Goal: Information Seeking & Learning: Learn about a topic

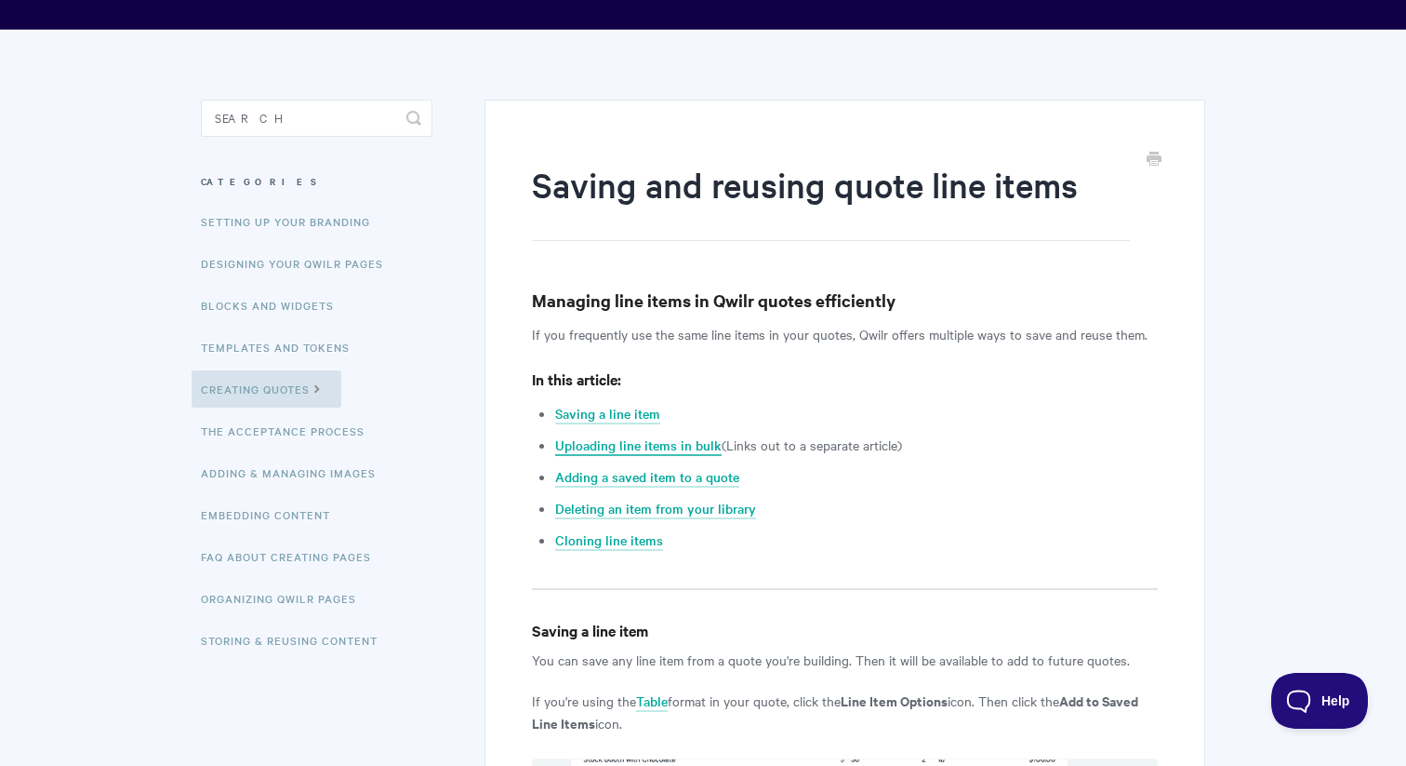
click at [605, 446] on link "Uploading line items in bulk" at bounding box center [638, 445] width 167 height 20
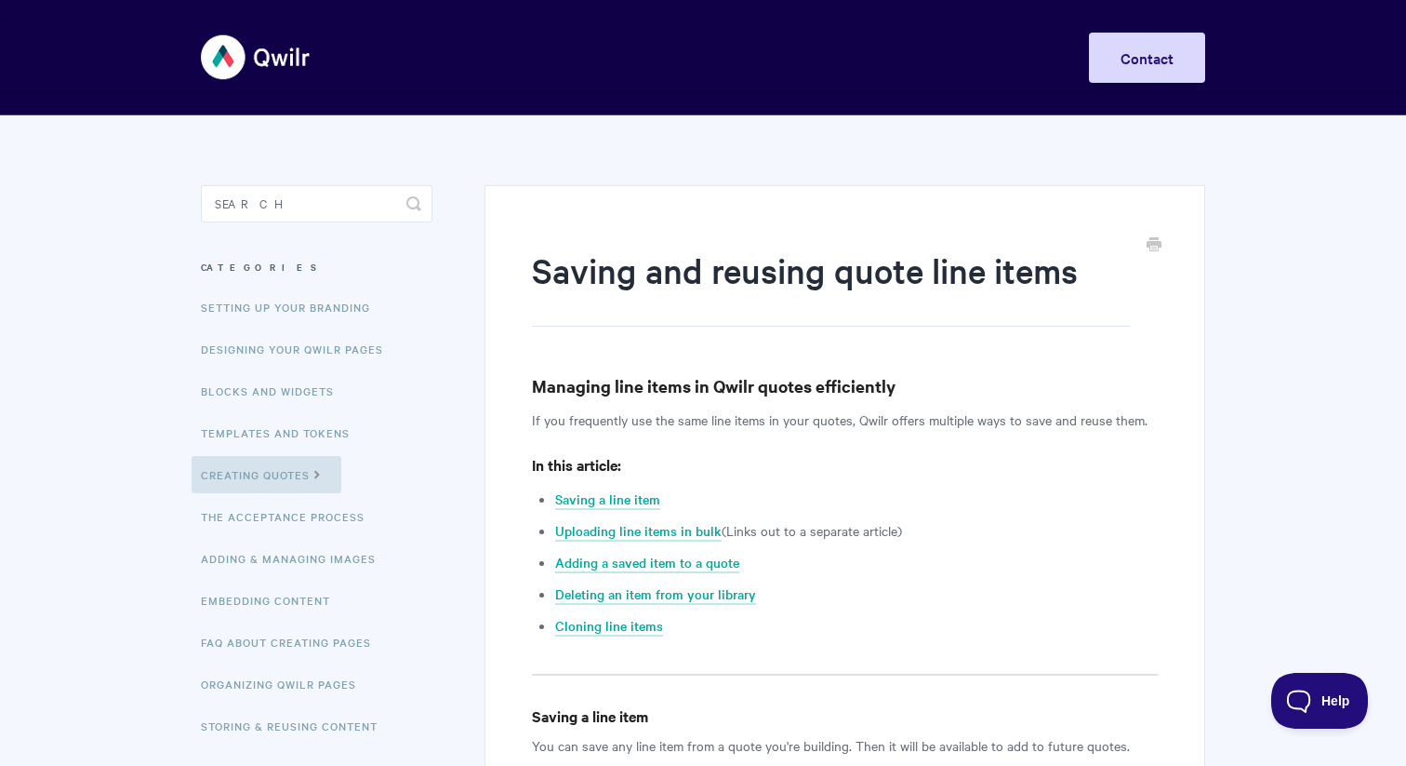
click at [227, 48] on img at bounding box center [256, 57] width 111 height 70
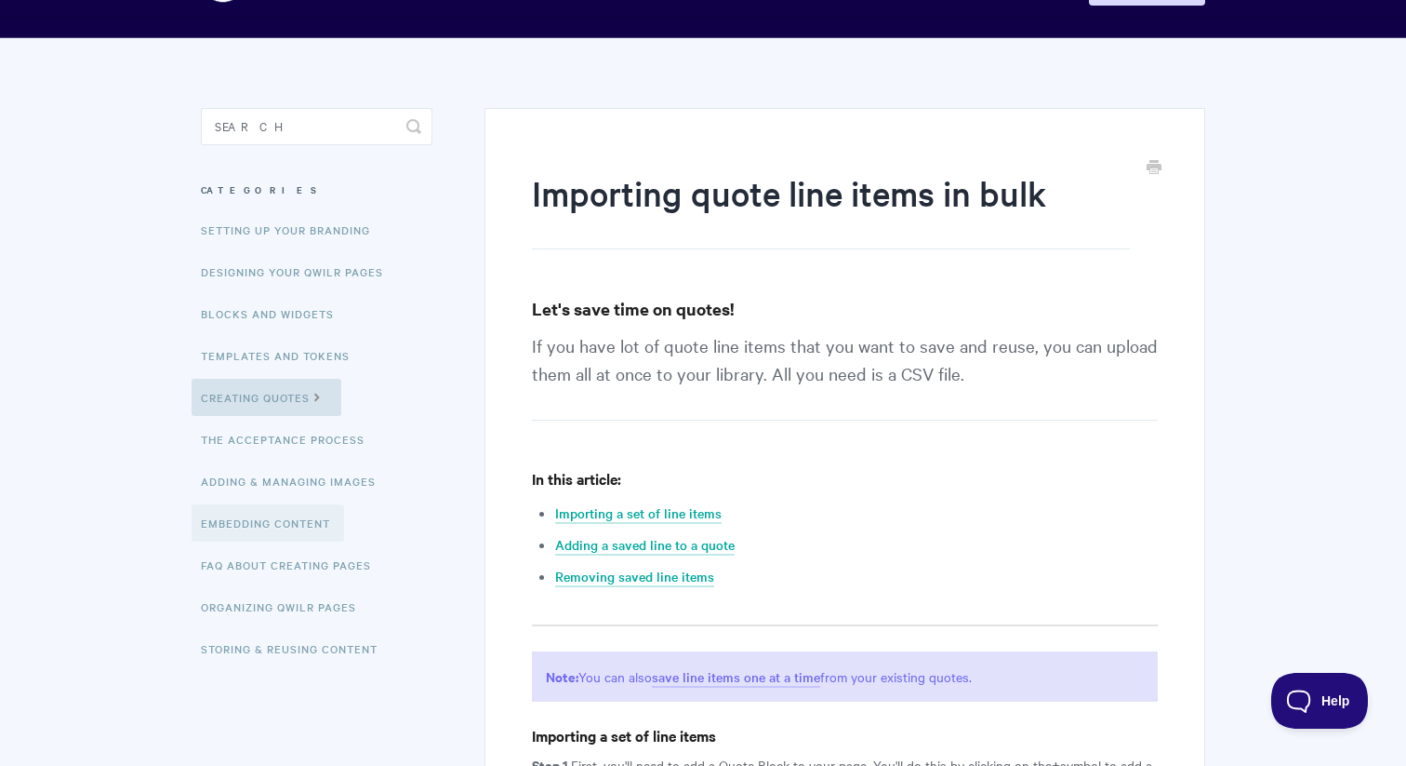
scroll to position [86, 0]
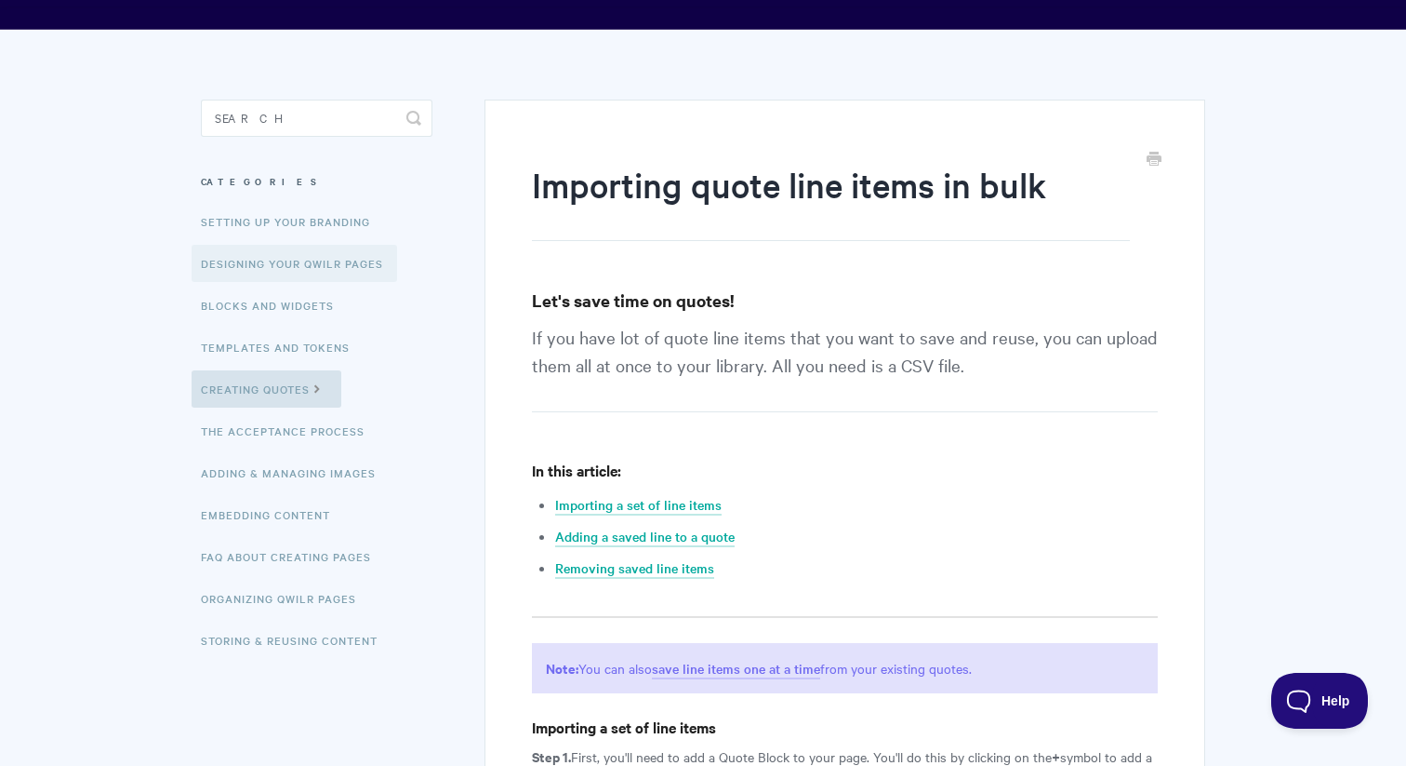
click at [321, 273] on link "Designing Your Qwilr Pages" at bounding box center [295, 263] width 206 height 37
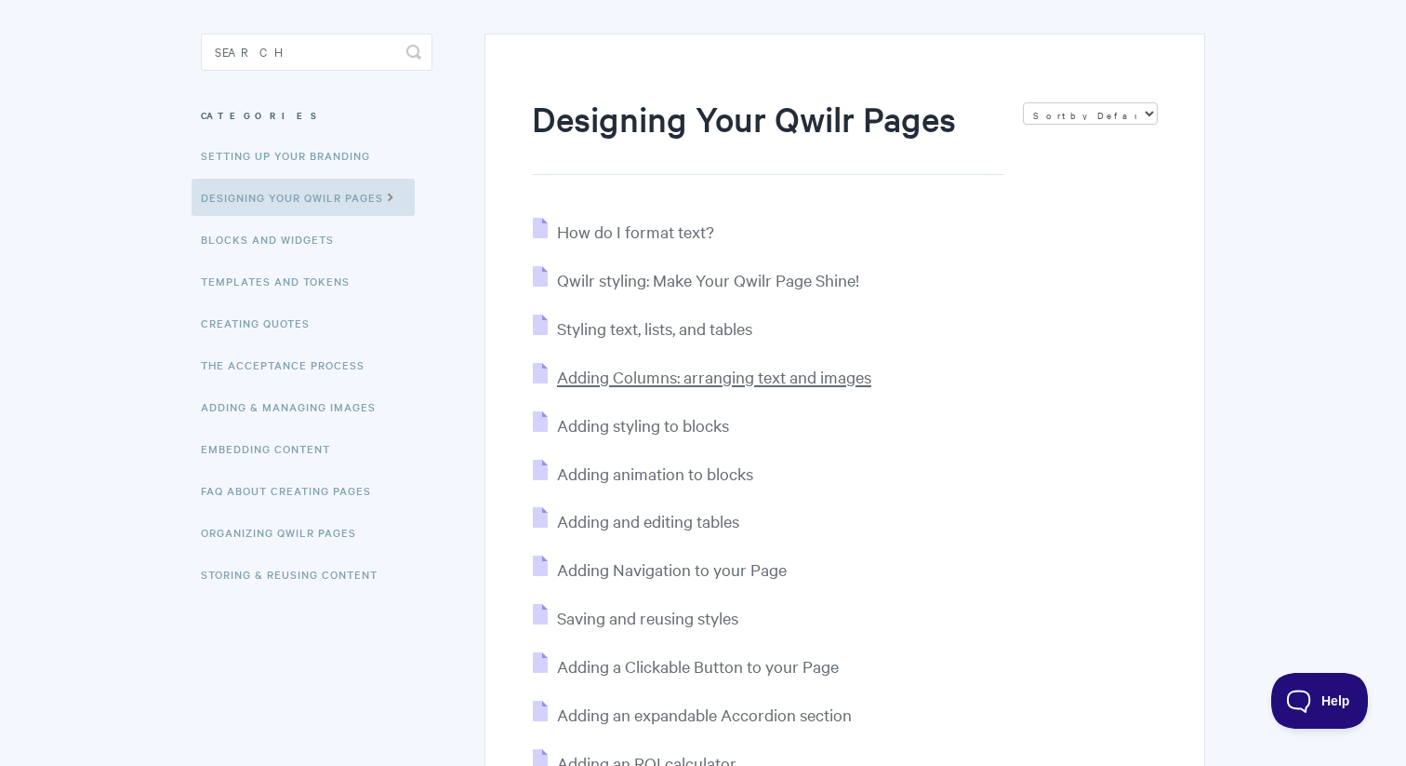
scroll to position [153, 0]
click at [657, 378] on span "Adding Columns: arranging text and images" at bounding box center [714, 375] width 314 height 21
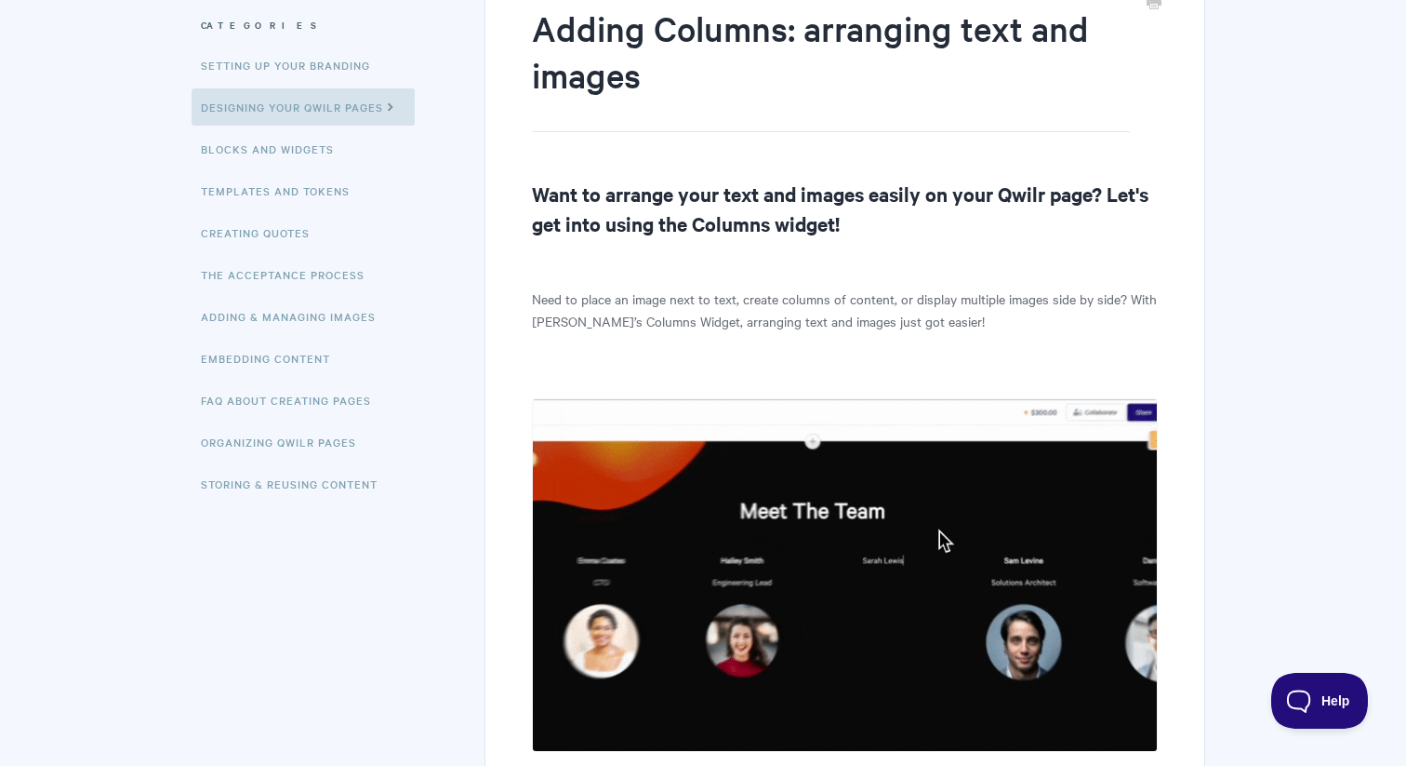
scroll to position [22, 0]
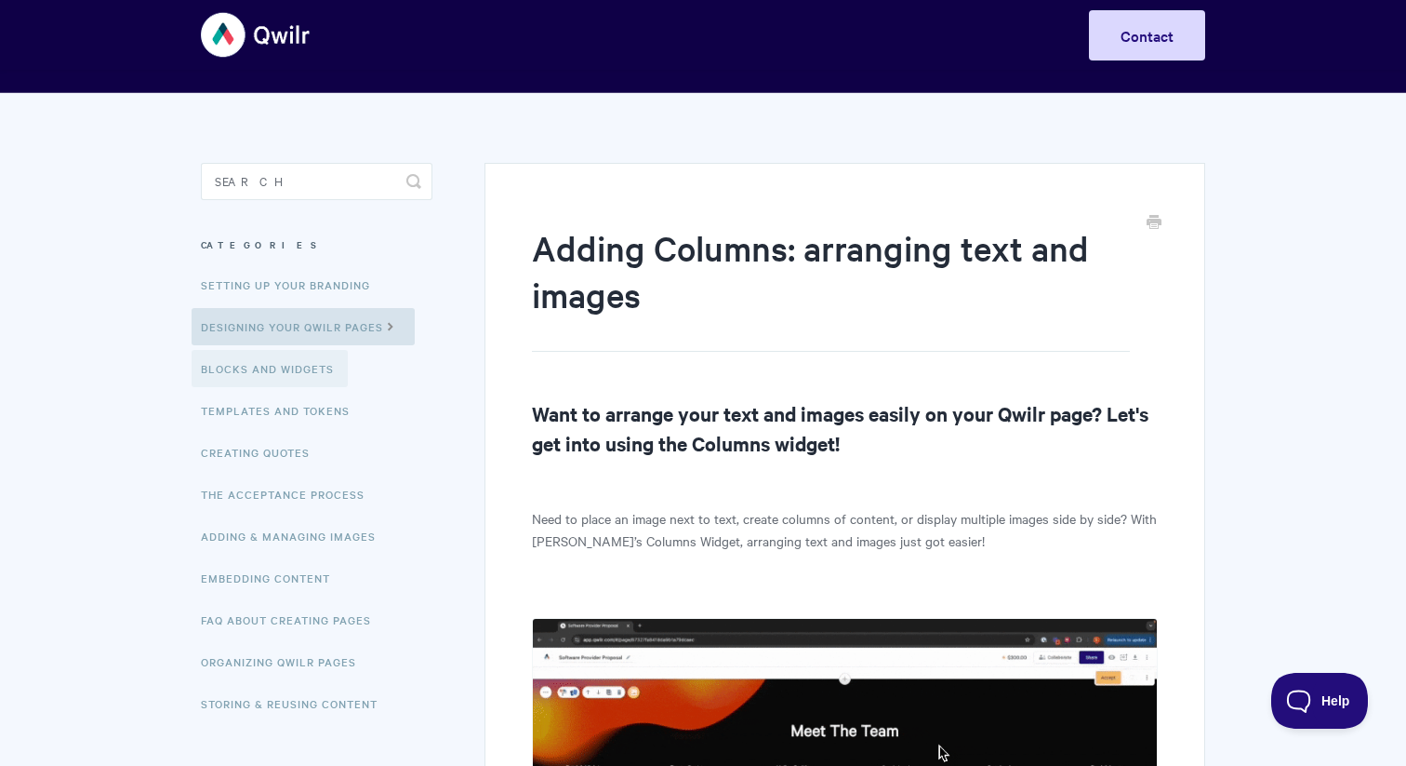
click at [306, 379] on link "Blocks and Widgets" at bounding box center [270, 368] width 156 height 37
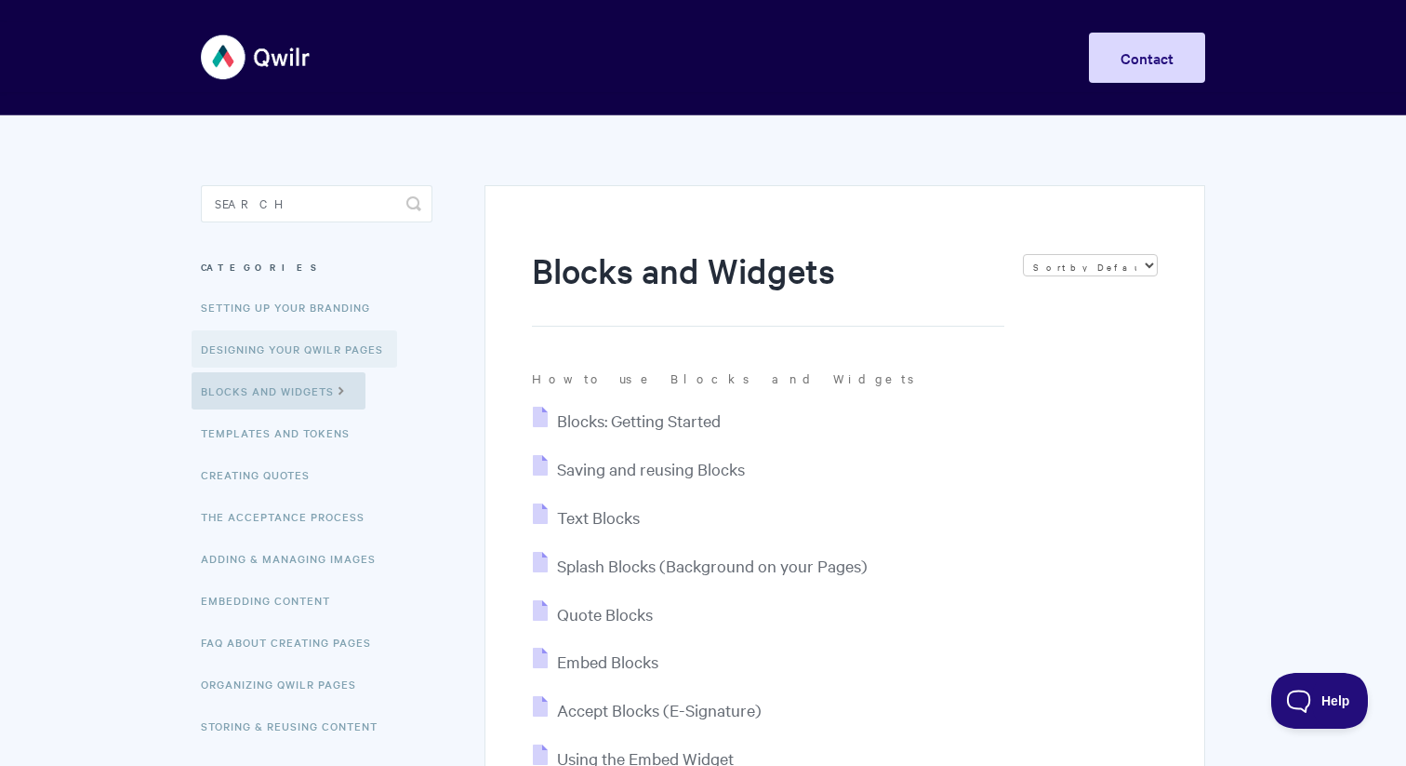
click at [326, 340] on link "Designing Your Qwilr Pages" at bounding box center [295, 348] width 206 height 37
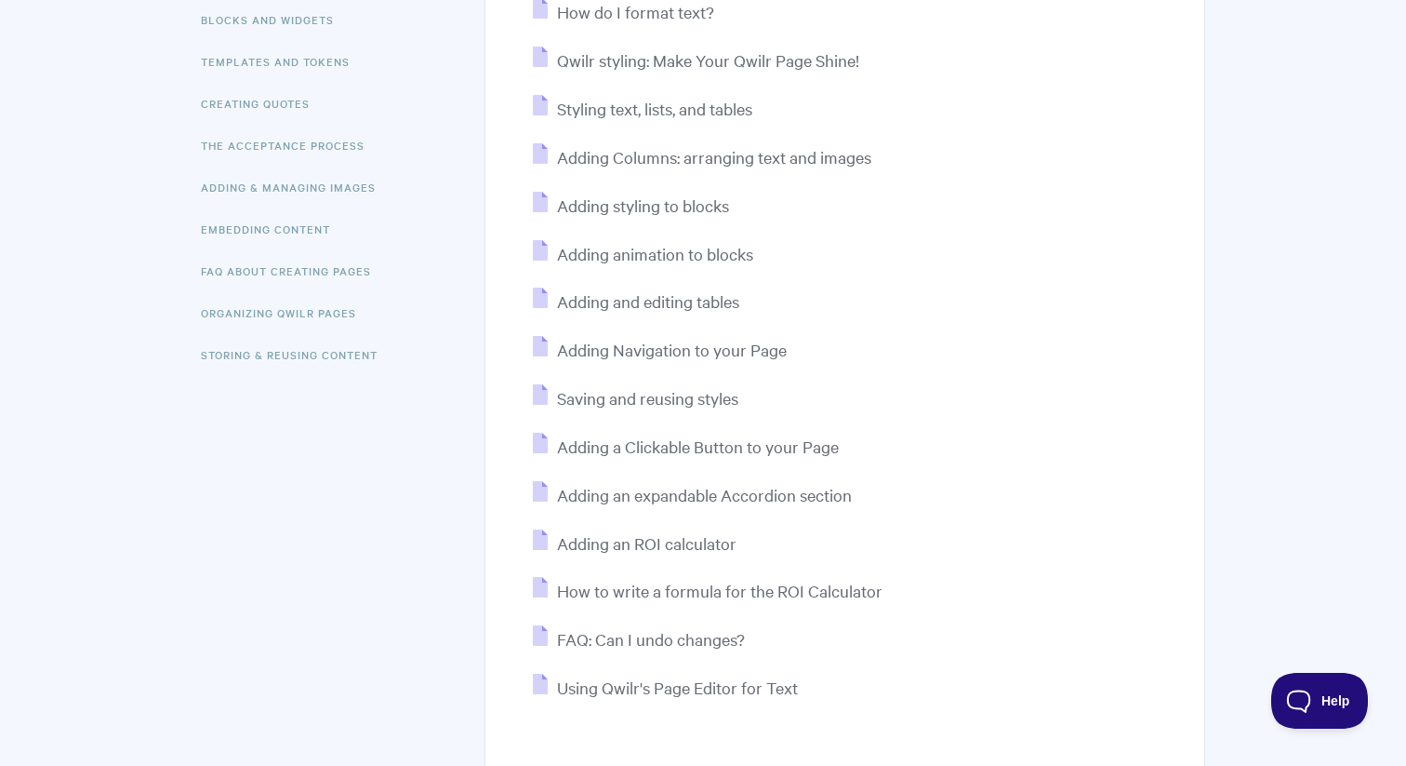
scroll to position [536, 0]
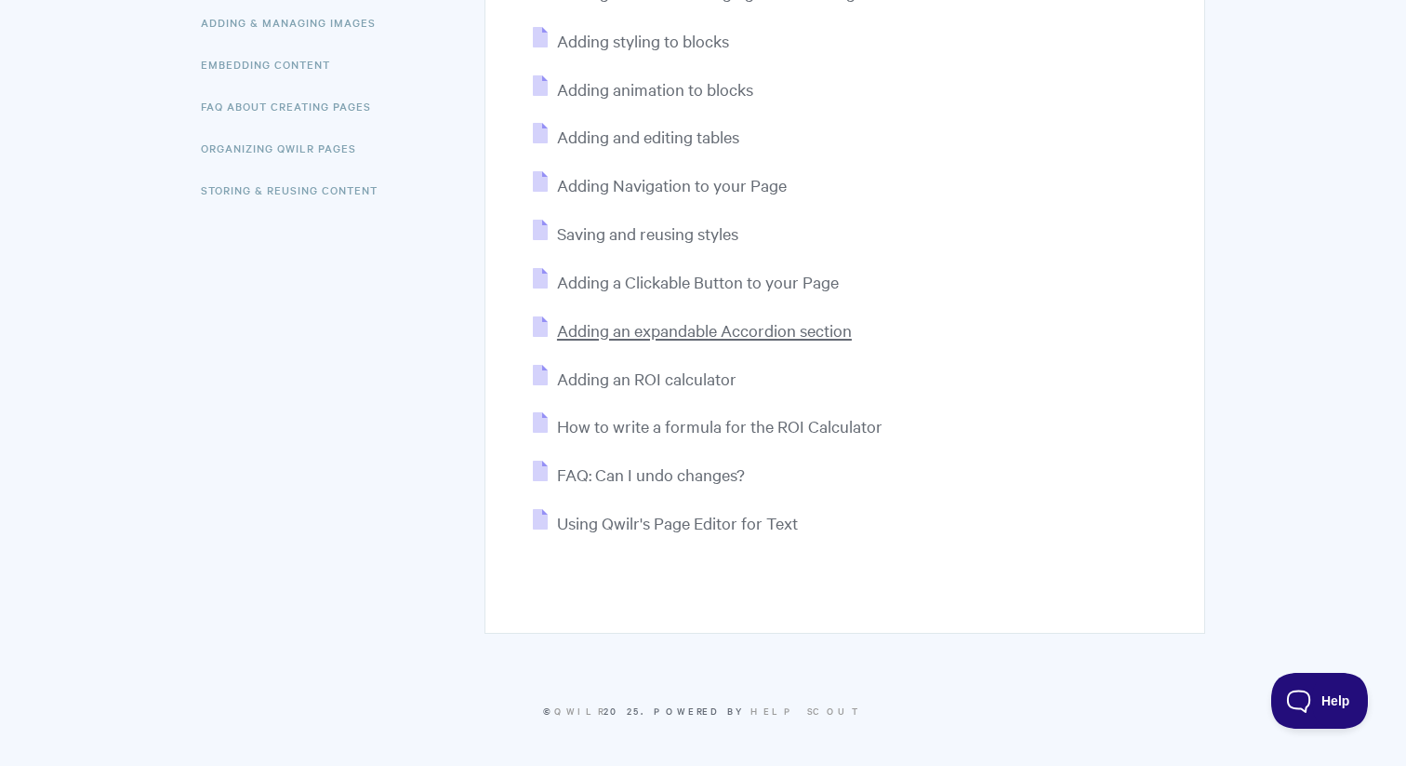
click at [619, 327] on span "Adding an expandable Accordion section" at bounding box center [704, 329] width 295 height 21
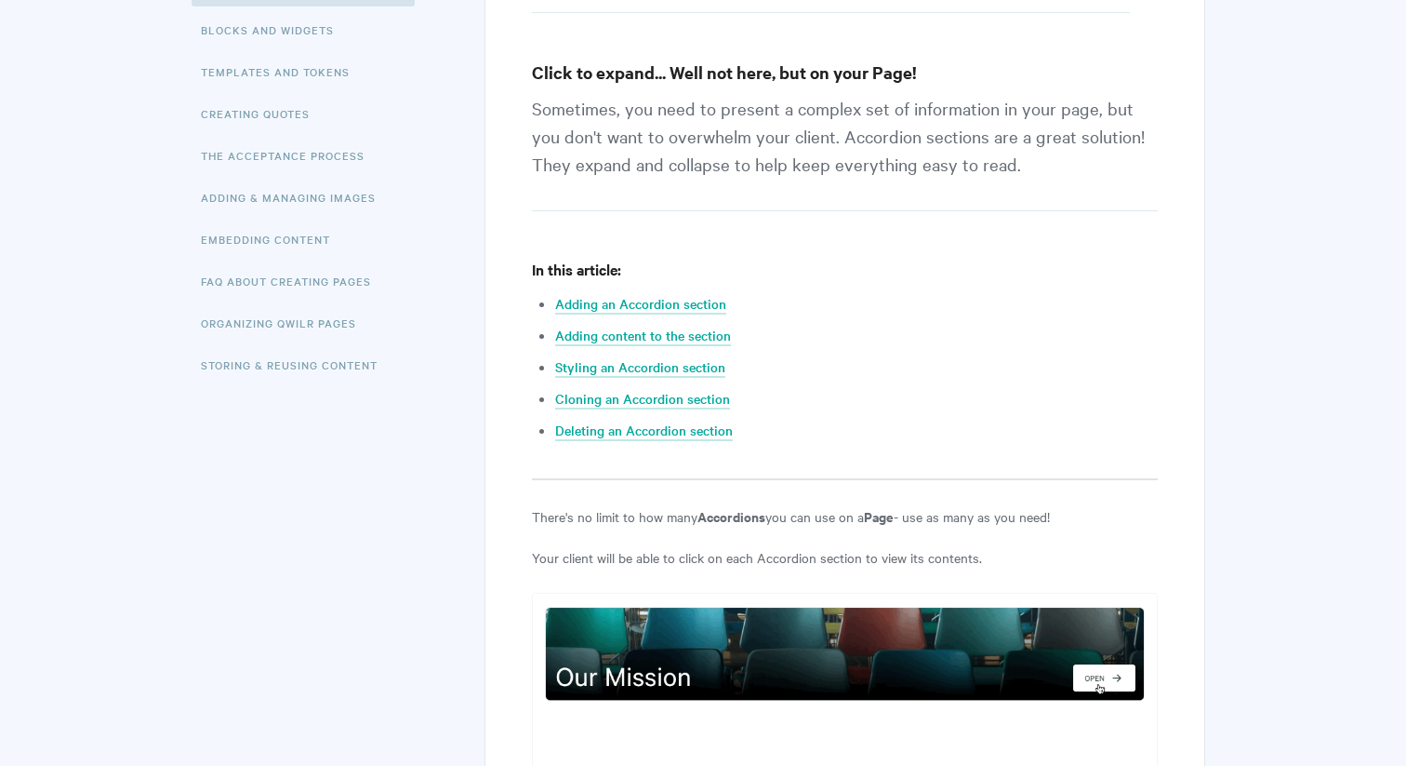
scroll to position [378, 0]
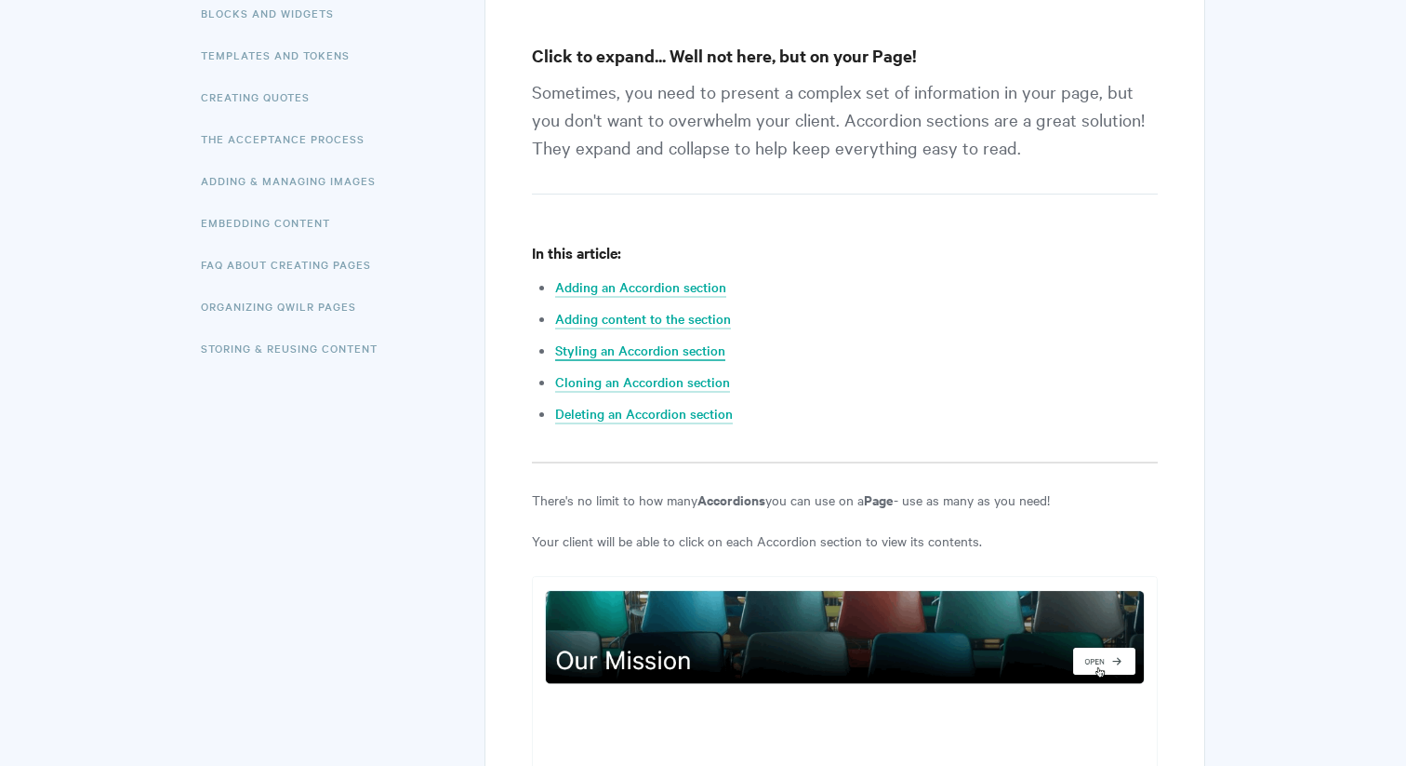
click at [627, 352] on link "Styling an Accordion section" at bounding box center [640, 350] width 170 height 20
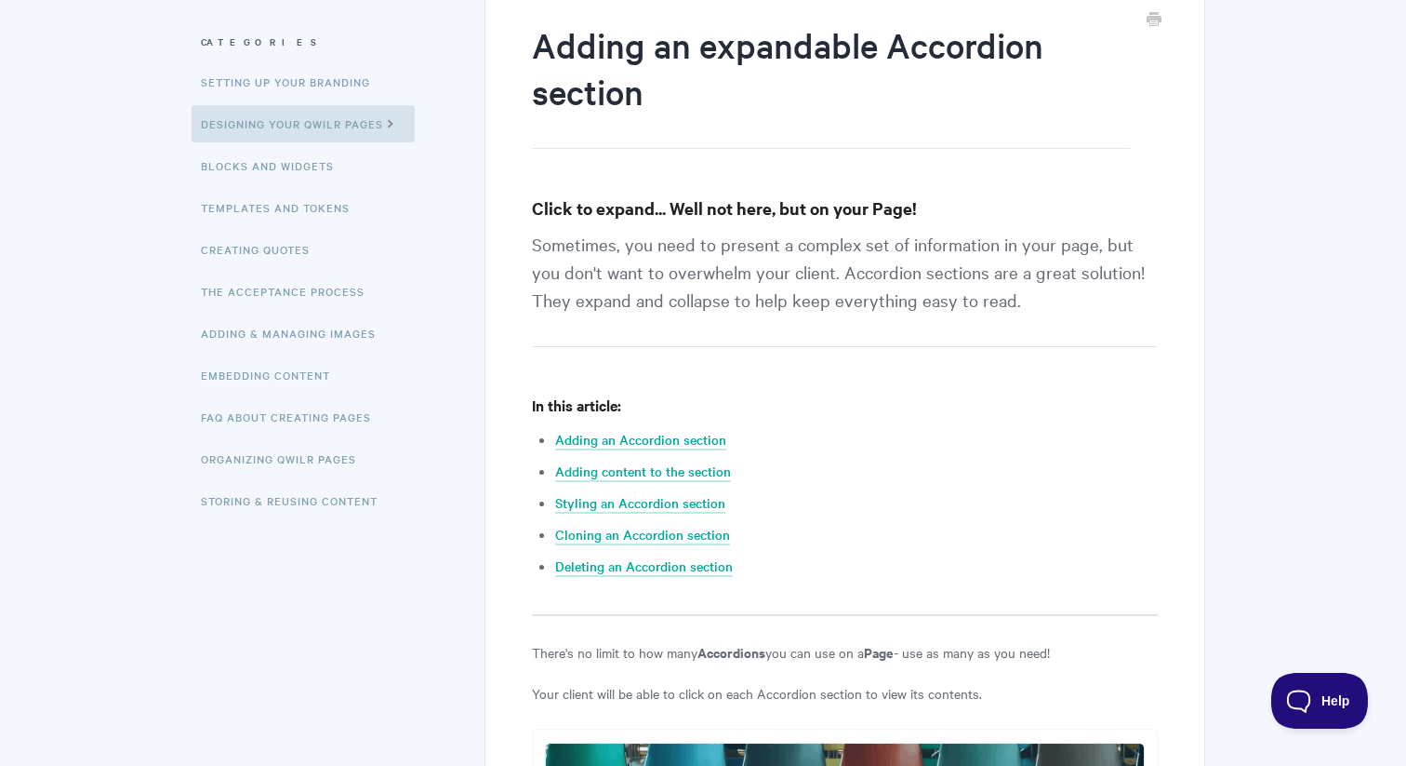
scroll to position [227, 0]
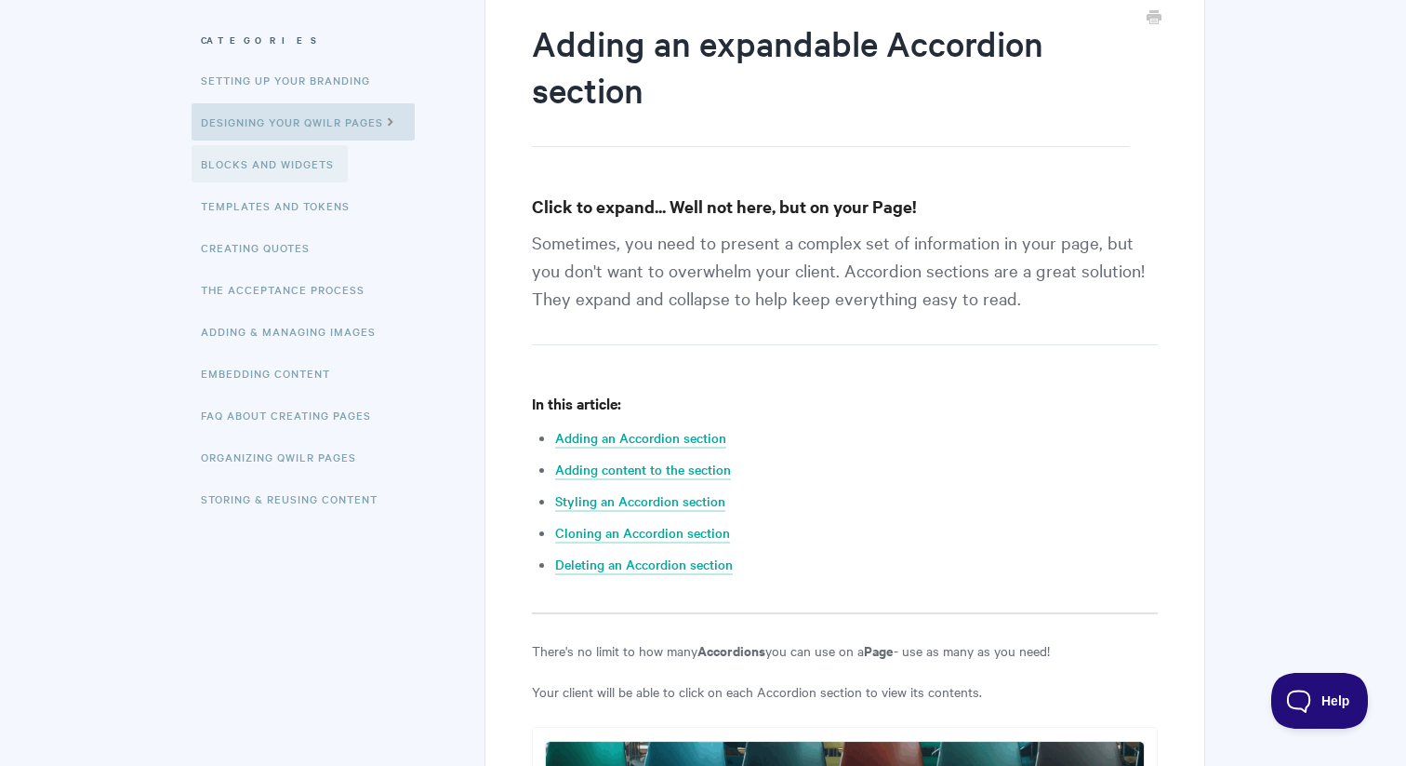
click at [303, 167] on link "Blocks and Widgets" at bounding box center [270, 163] width 156 height 37
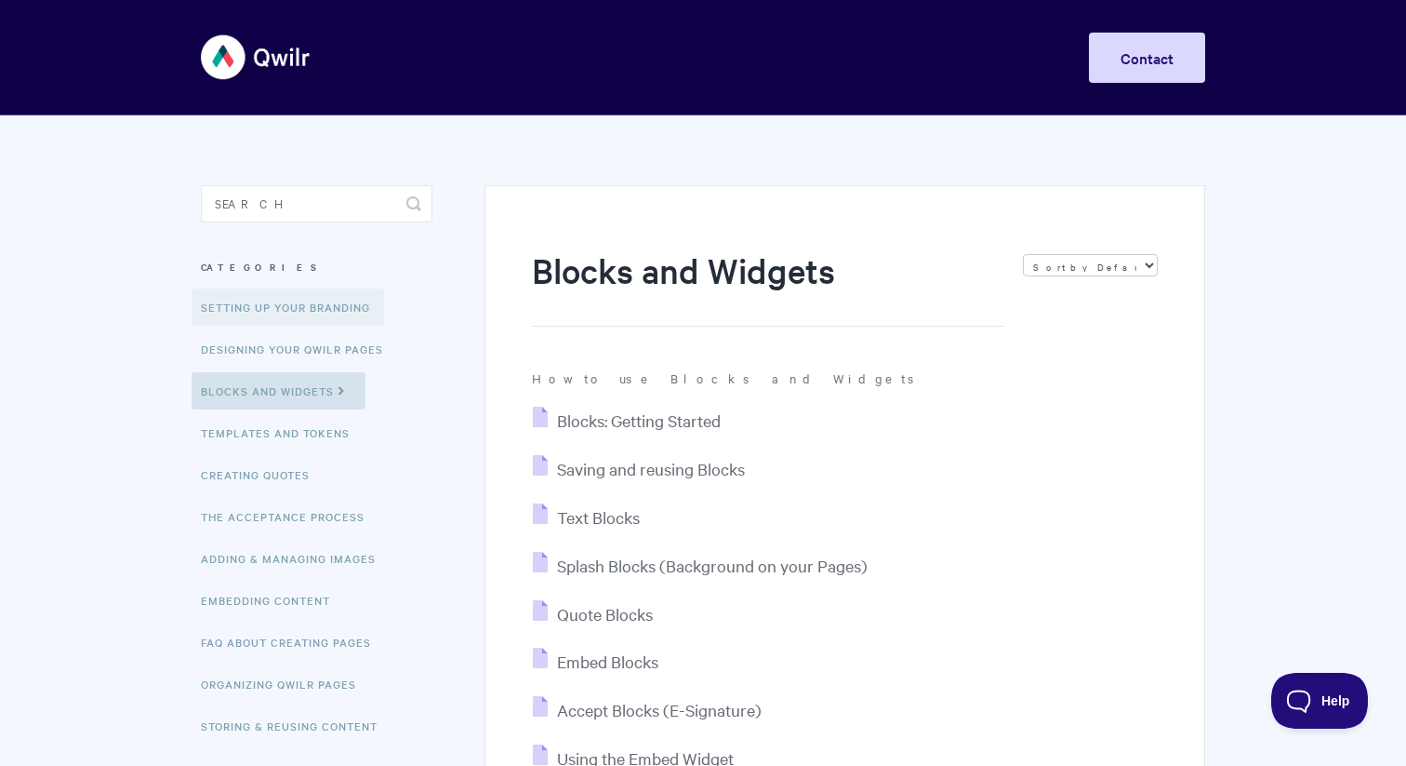
click at [311, 313] on link "Setting up your Branding" at bounding box center [288, 306] width 193 height 37
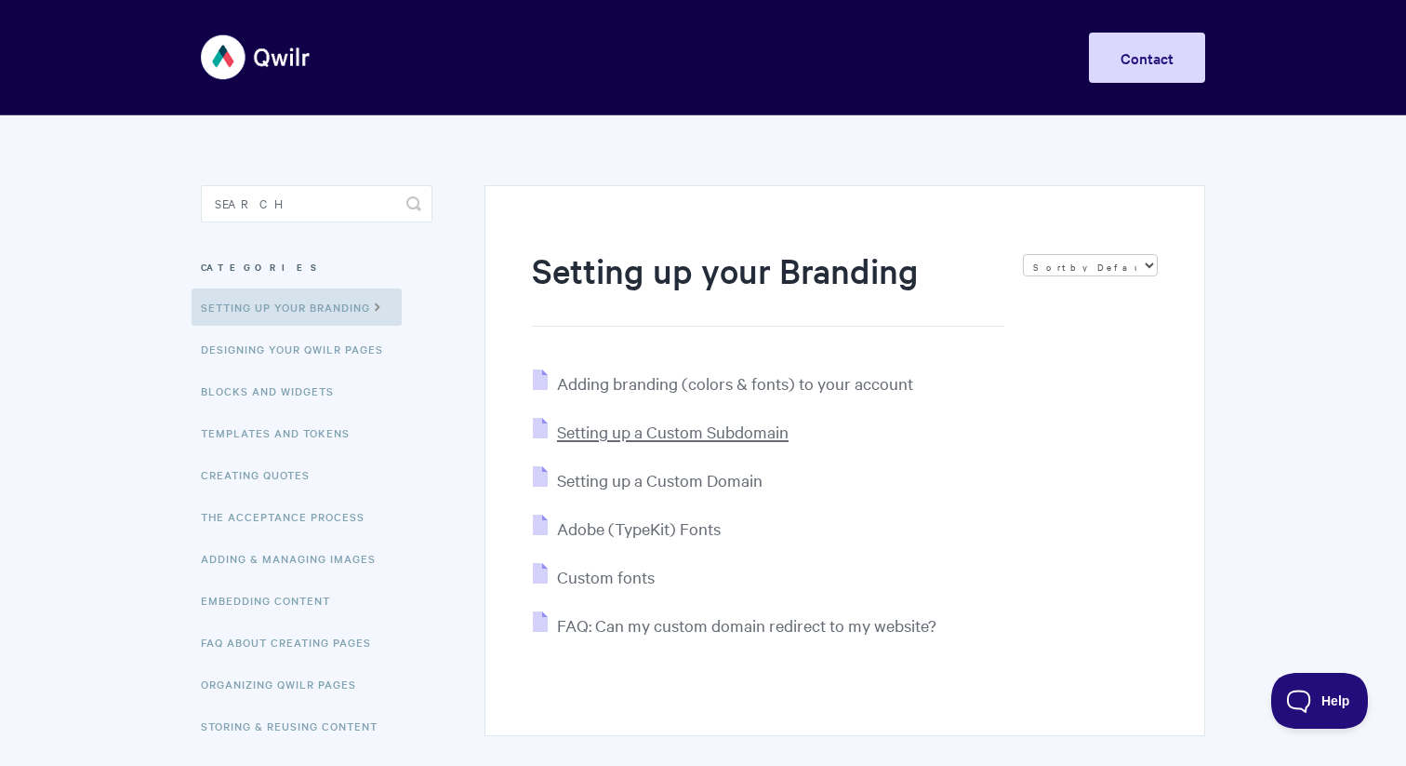
click at [645, 435] on span "Setting up a Custom Subdomain" at bounding box center [673, 430] width 232 height 21
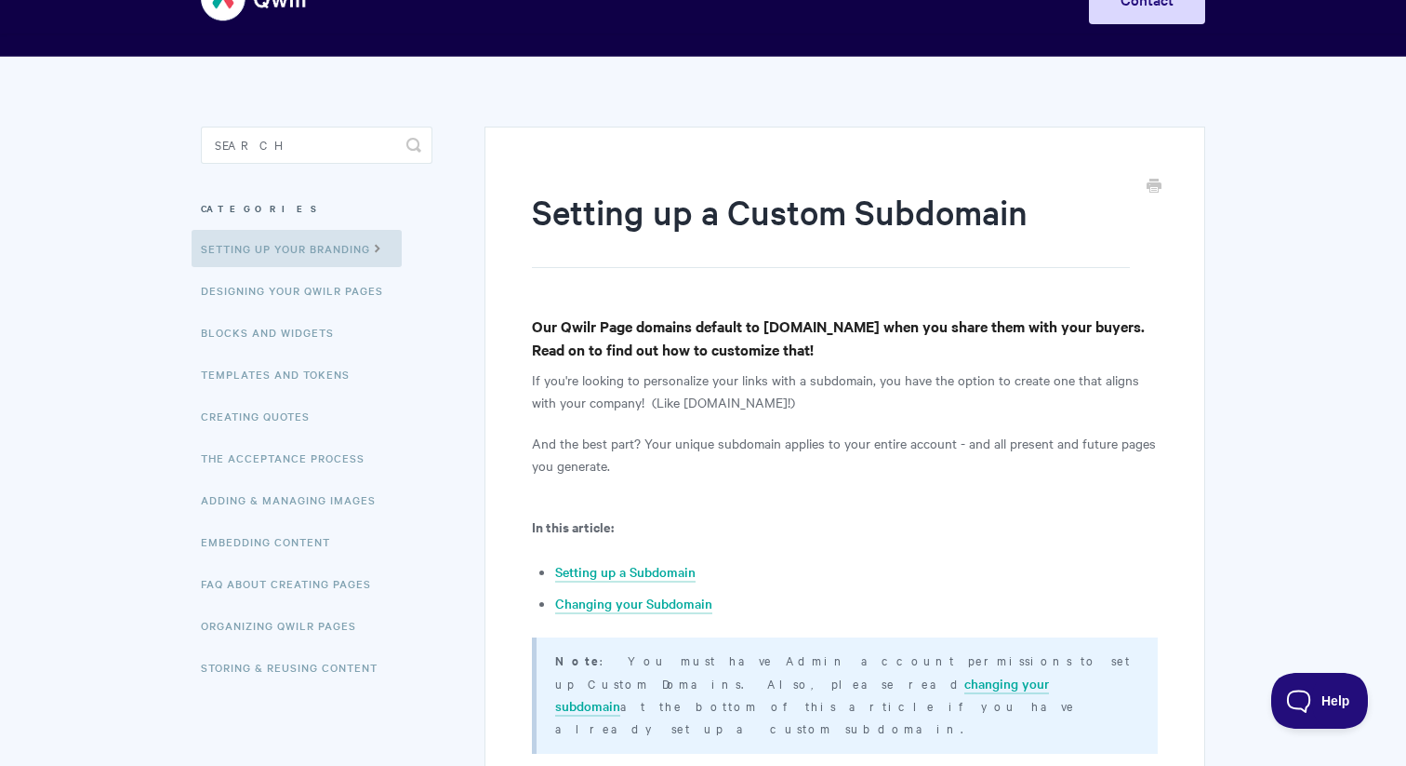
scroll to position [60, 0]
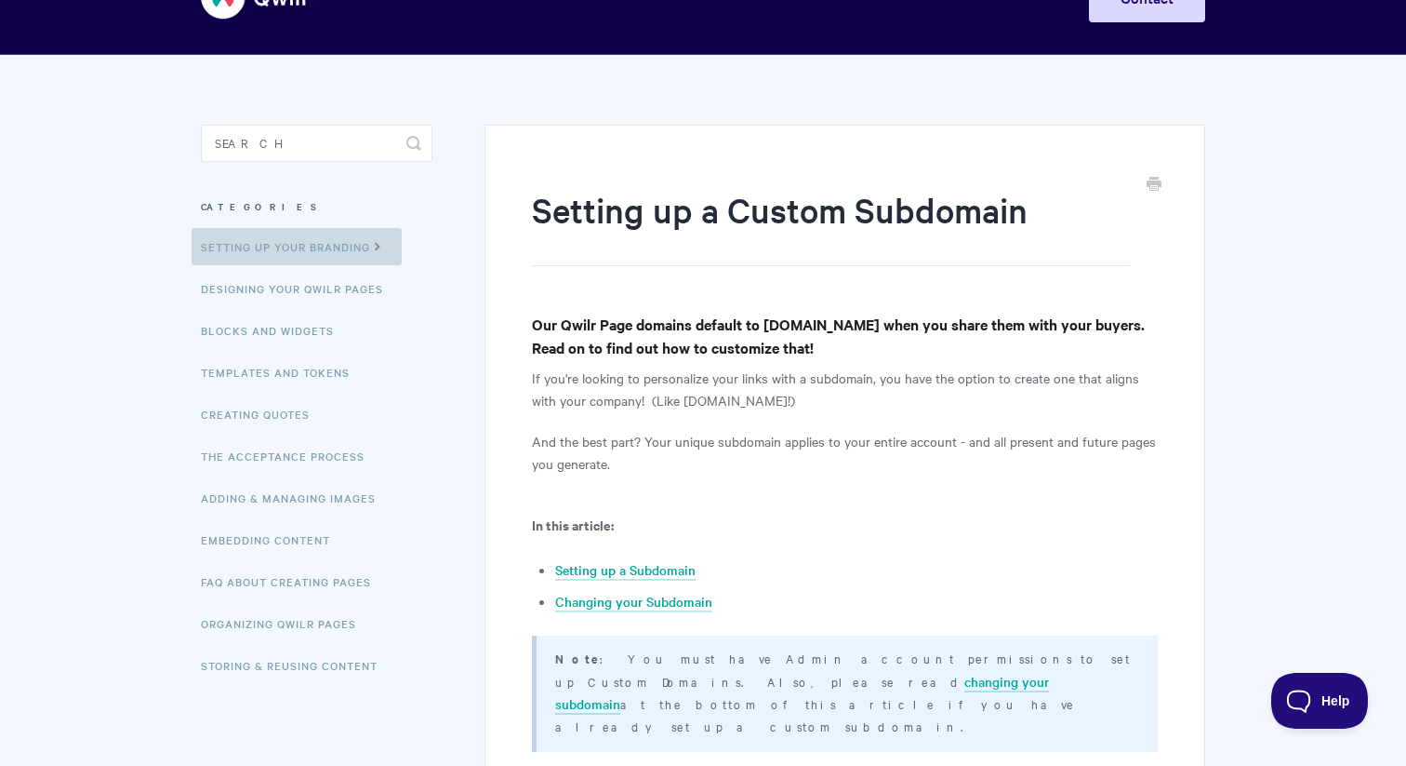
click at [334, 242] on link "Setting up your Branding" at bounding box center [297, 246] width 210 height 37
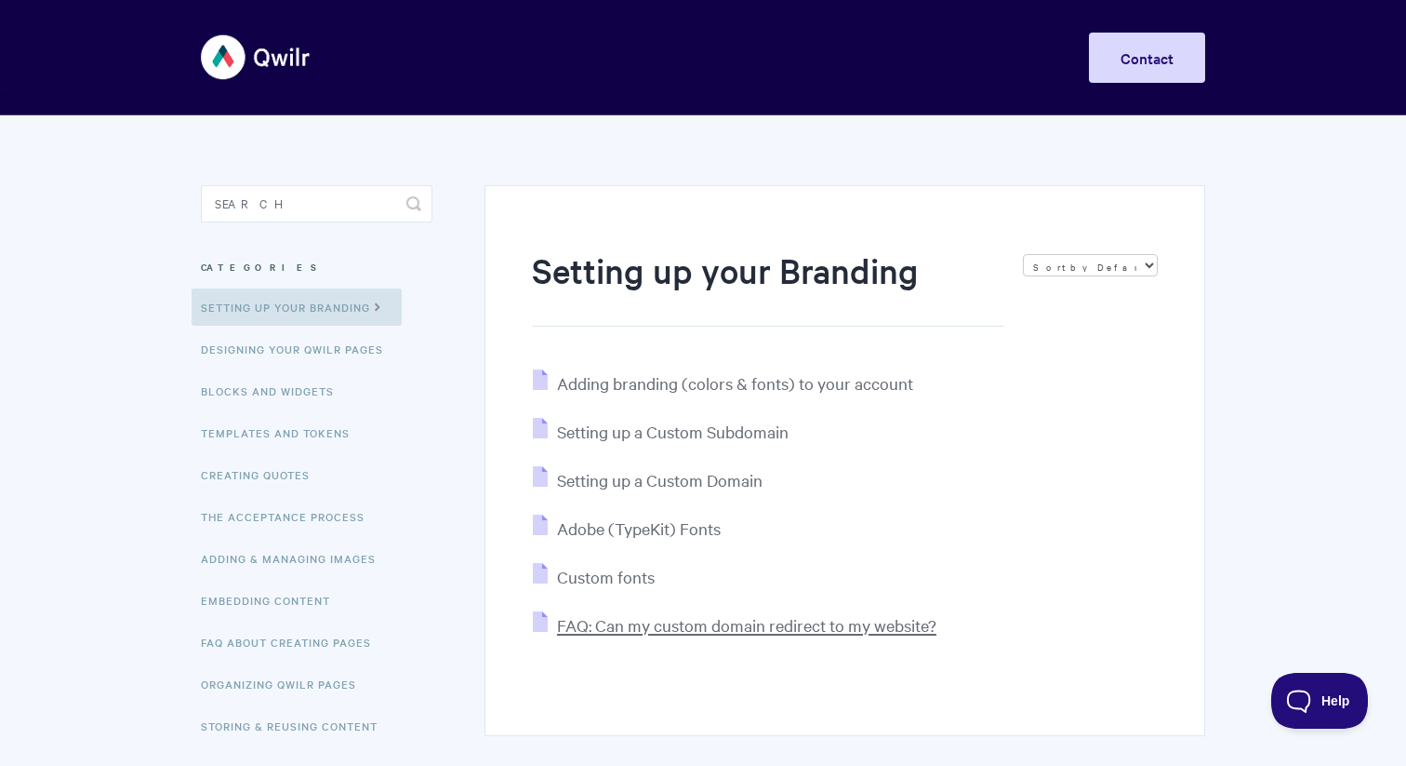
click at [621, 620] on span "FAQ: Can my custom domain redirect to my website?" at bounding box center [747, 624] width 380 height 21
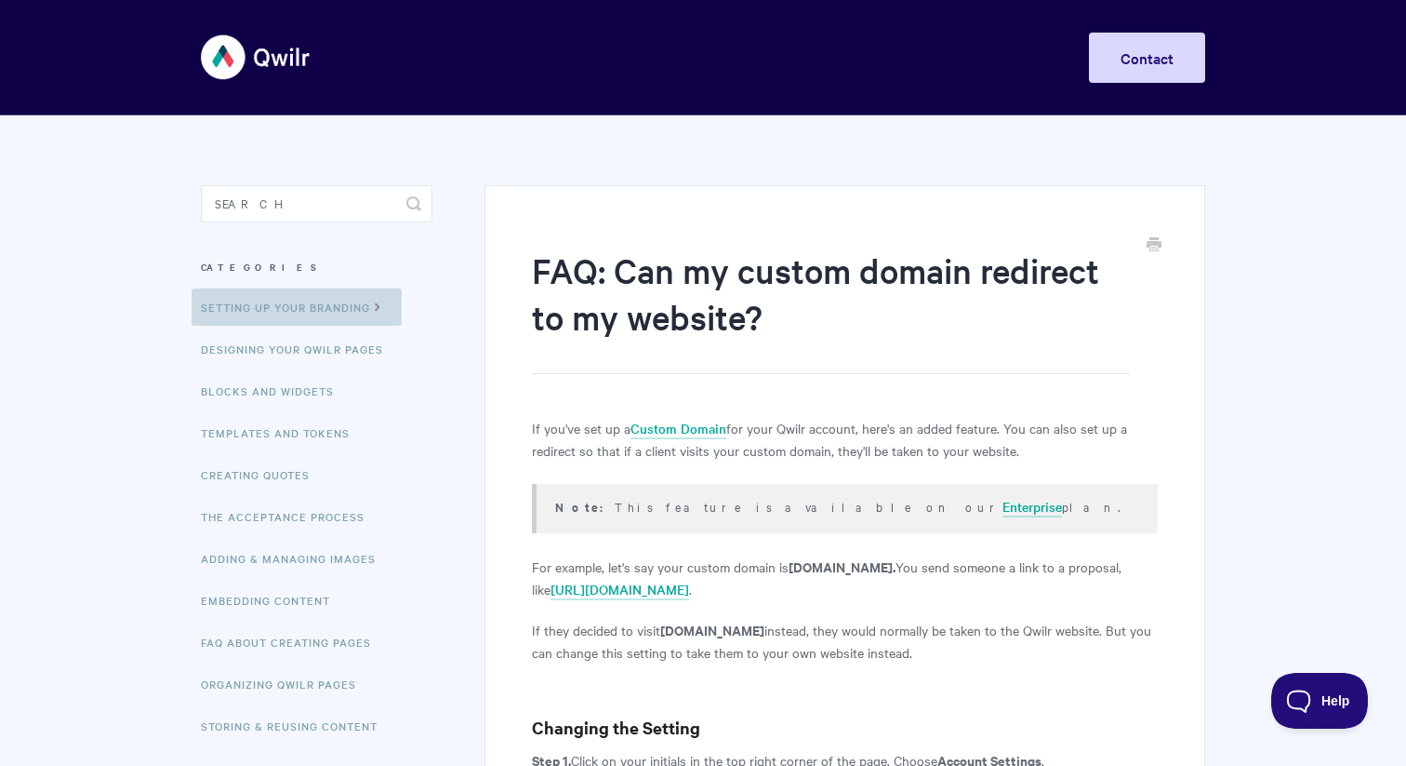
click at [314, 303] on link "Setting up your Branding" at bounding box center [297, 306] width 210 height 37
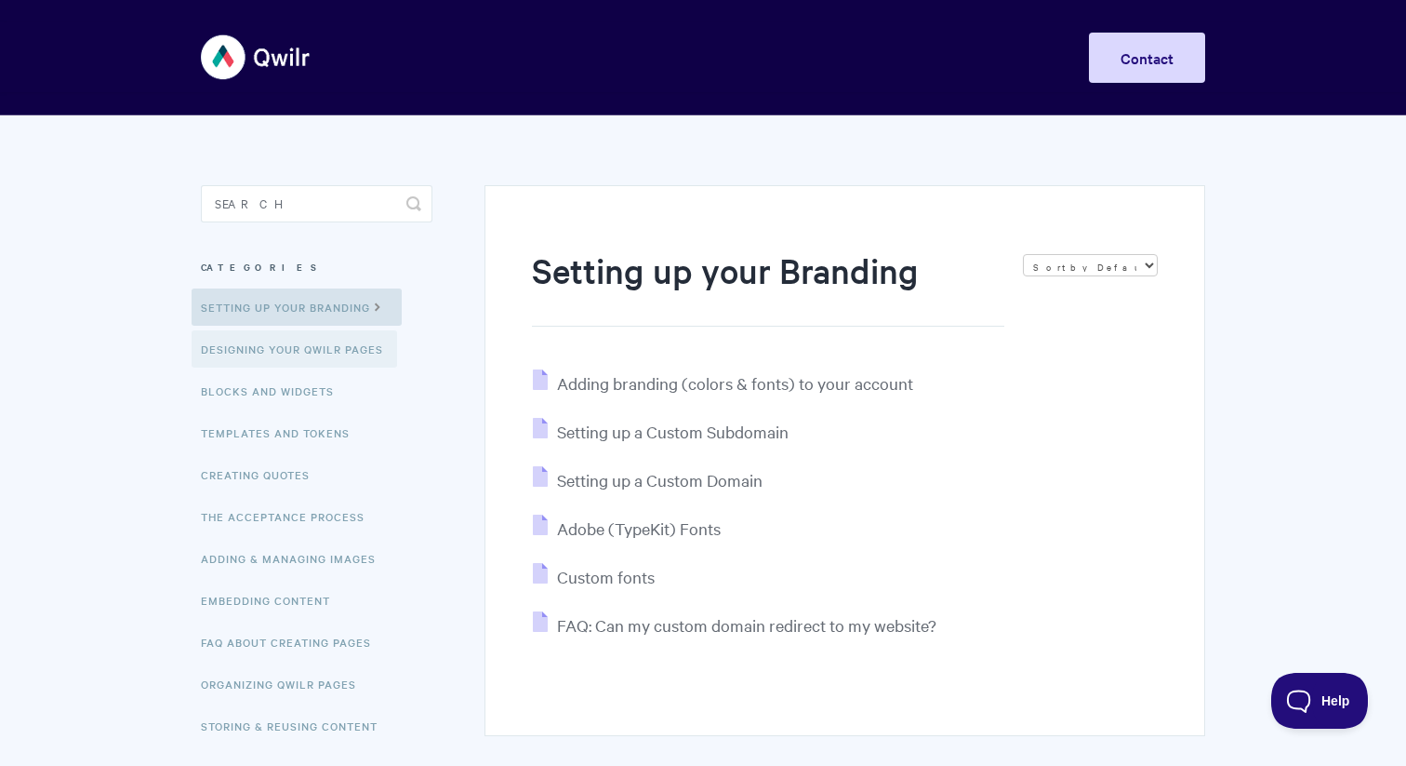
click at [373, 352] on link "Designing Your Qwilr Pages" at bounding box center [295, 348] width 206 height 37
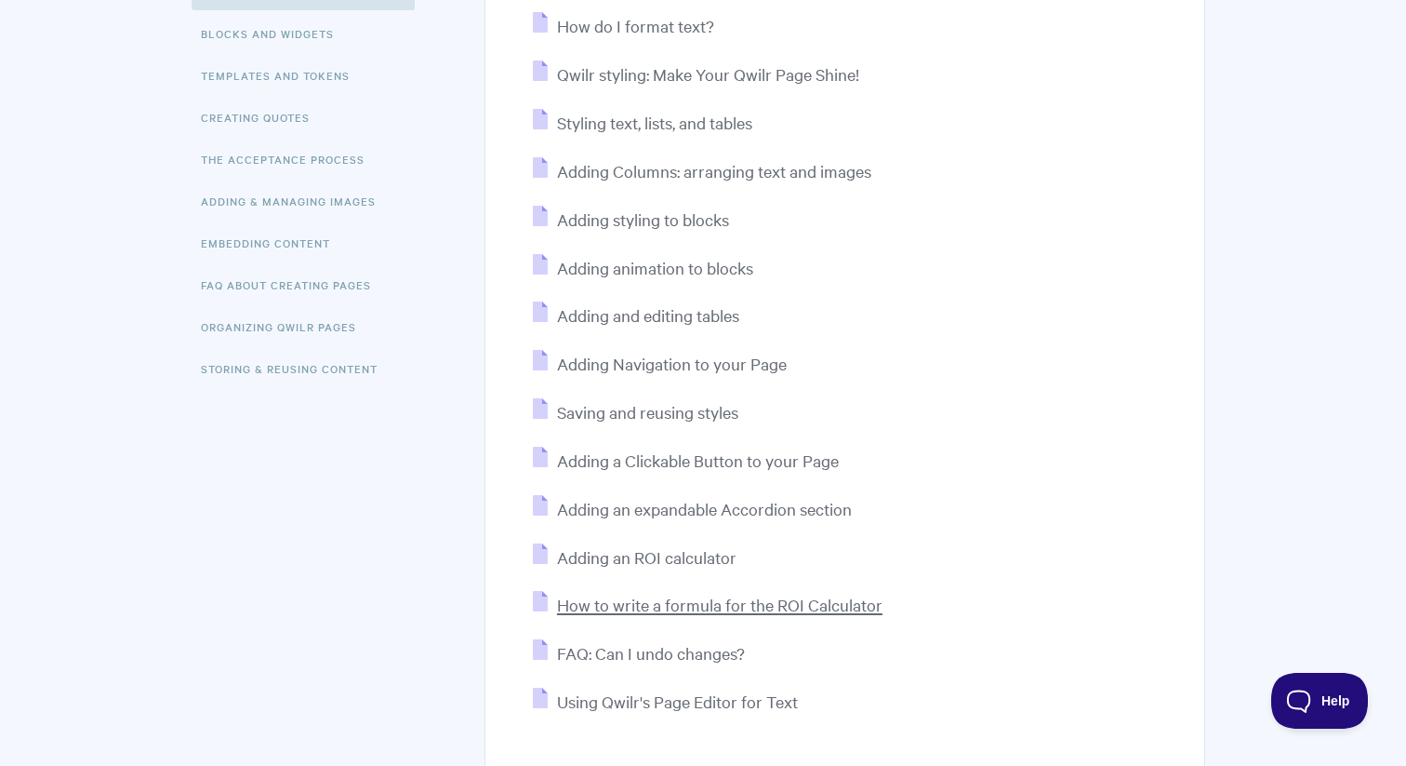
scroll to position [356, 0]
click at [622, 562] on span "Adding an ROI calculator" at bounding box center [647, 557] width 180 height 21
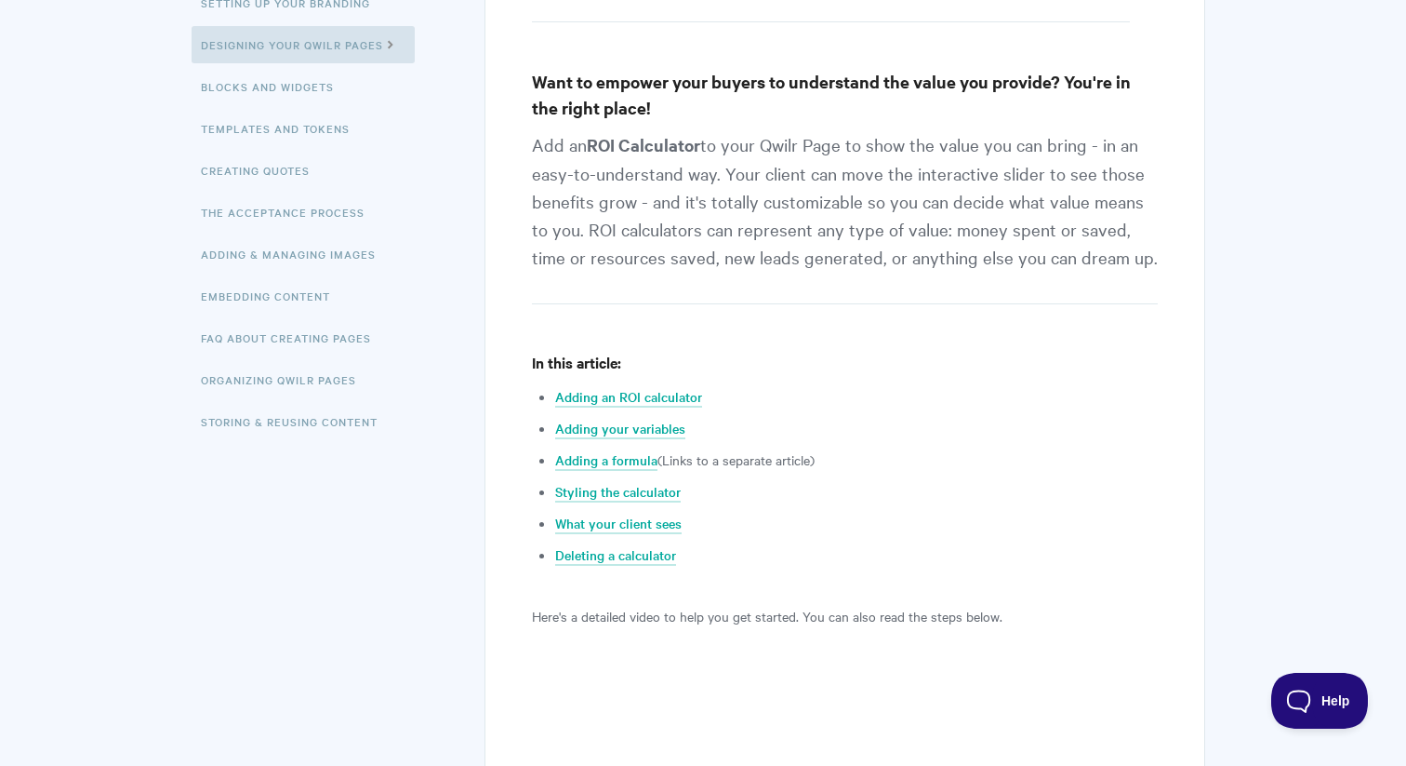
scroll to position [310, 0]
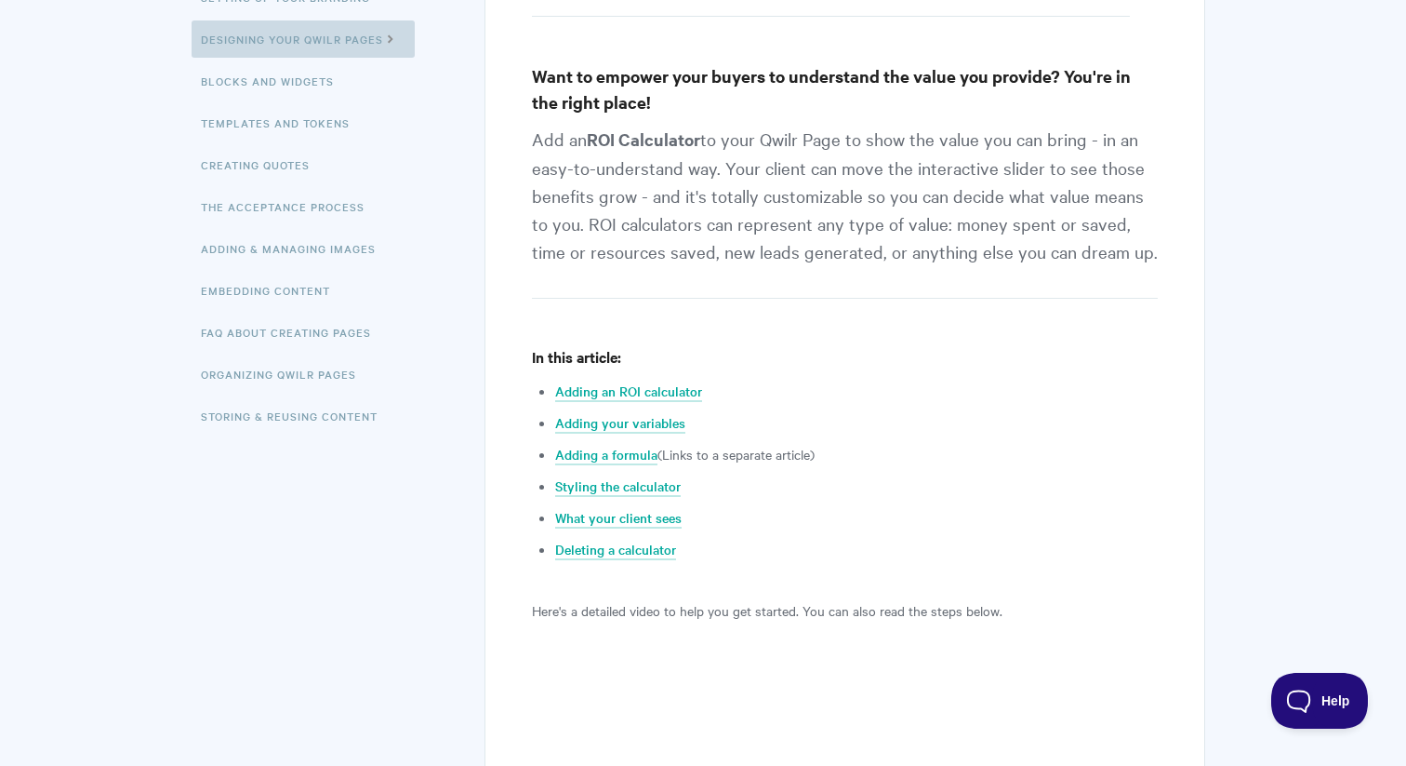
click at [382, 35] on link "Designing Your Qwilr Pages" at bounding box center [303, 38] width 223 height 37
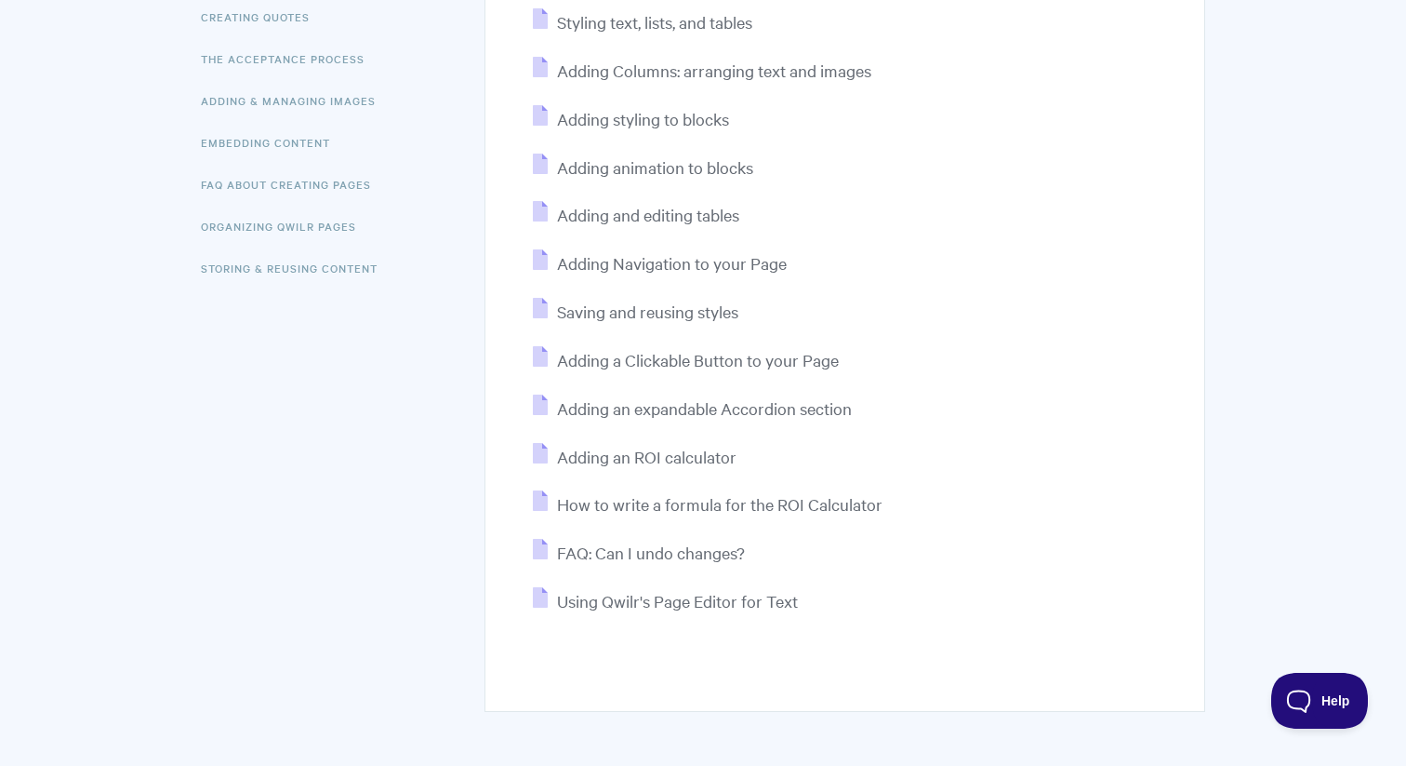
scroll to position [465, 0]
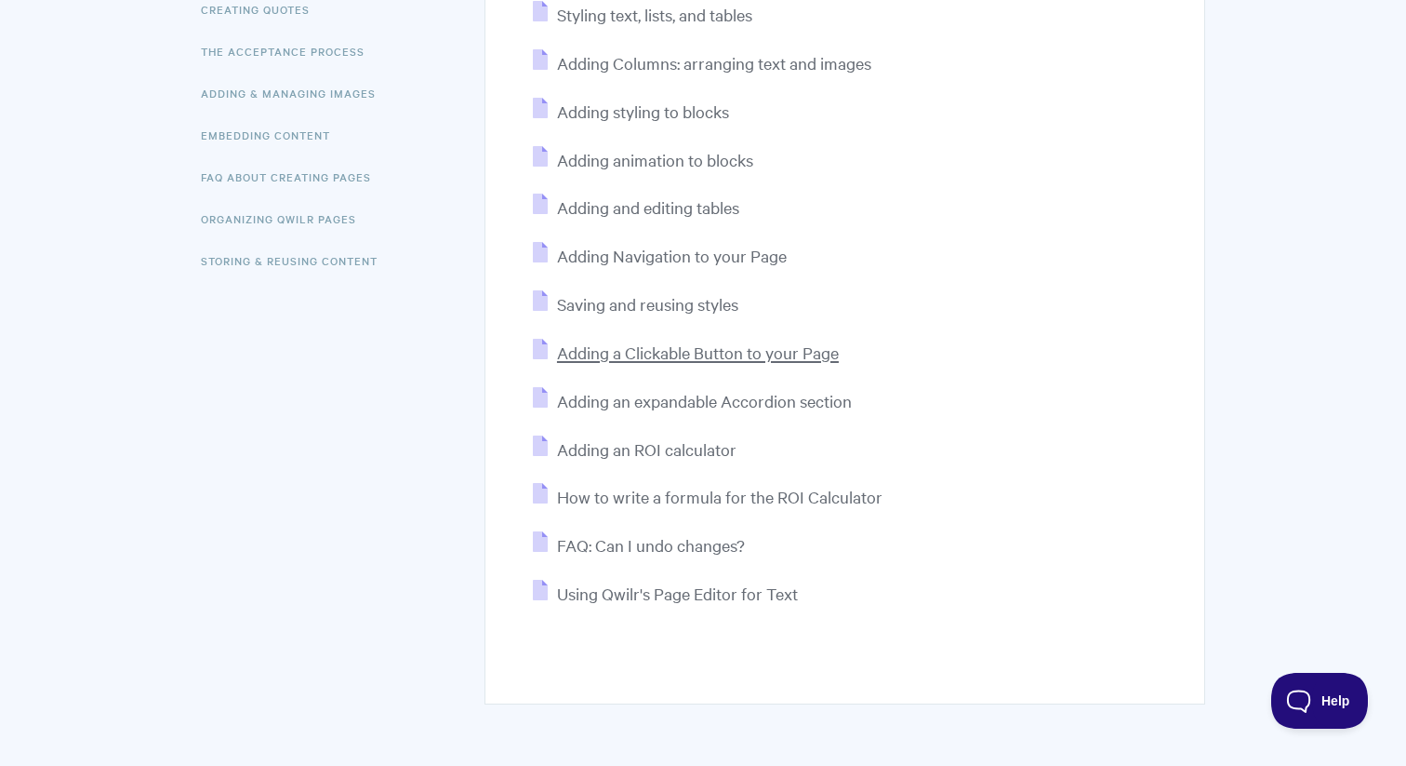
click at [620, 352] on span "Adding a Clickable Button to your Page" at bounding box center [698, 351] width 282 height 21
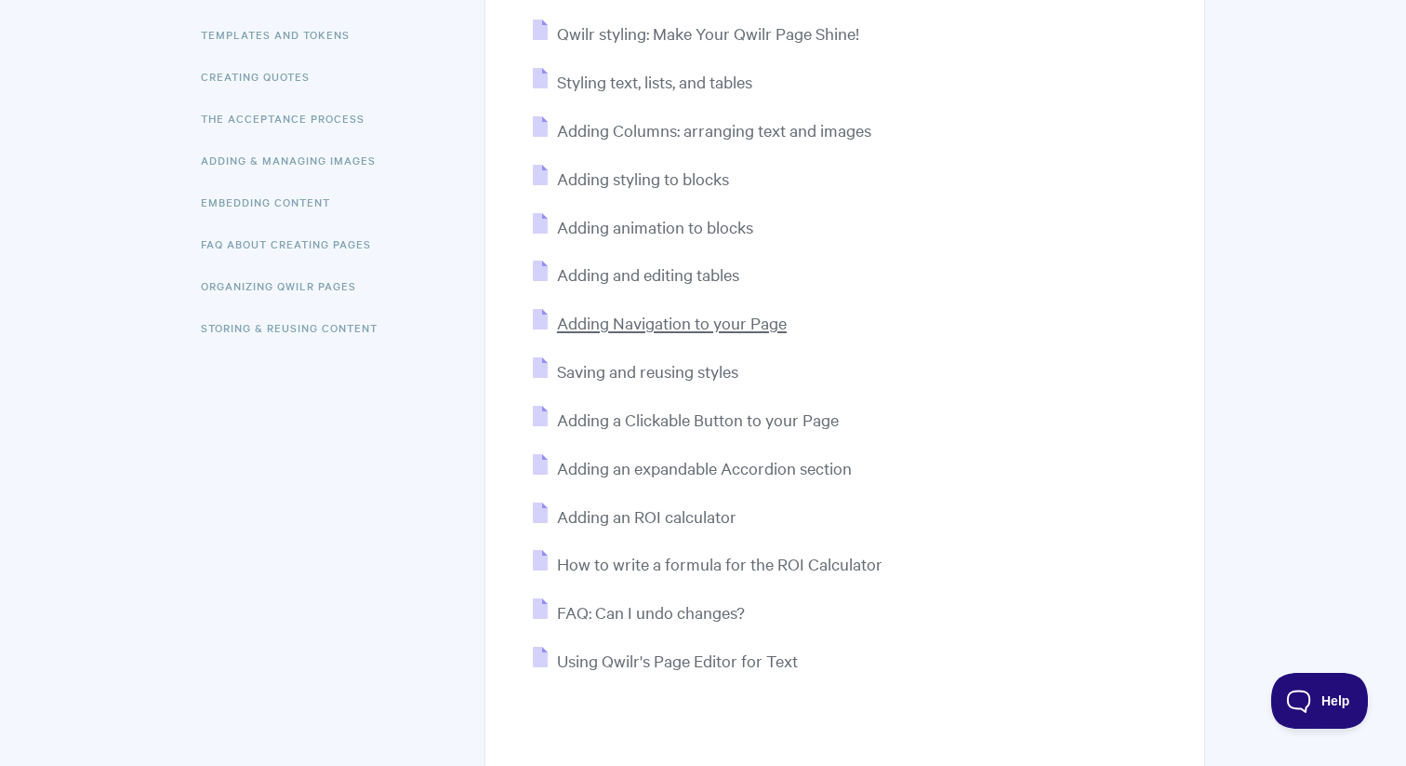
scroll to position [396, 0]
click at [627, 332] on span "Adding Navigation to your Page" at bounding box center [672, 323] width 230 height 21
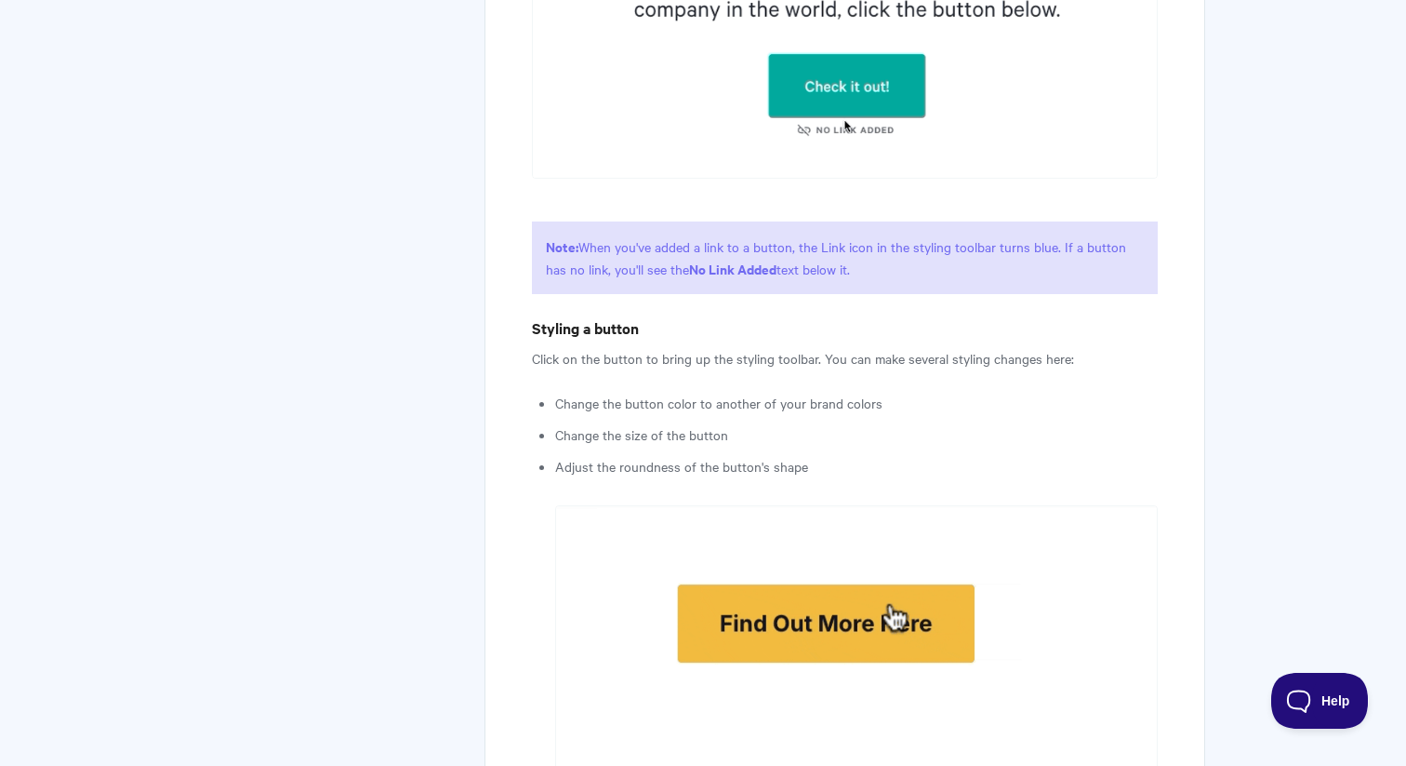
scroll to position [1818, 0]
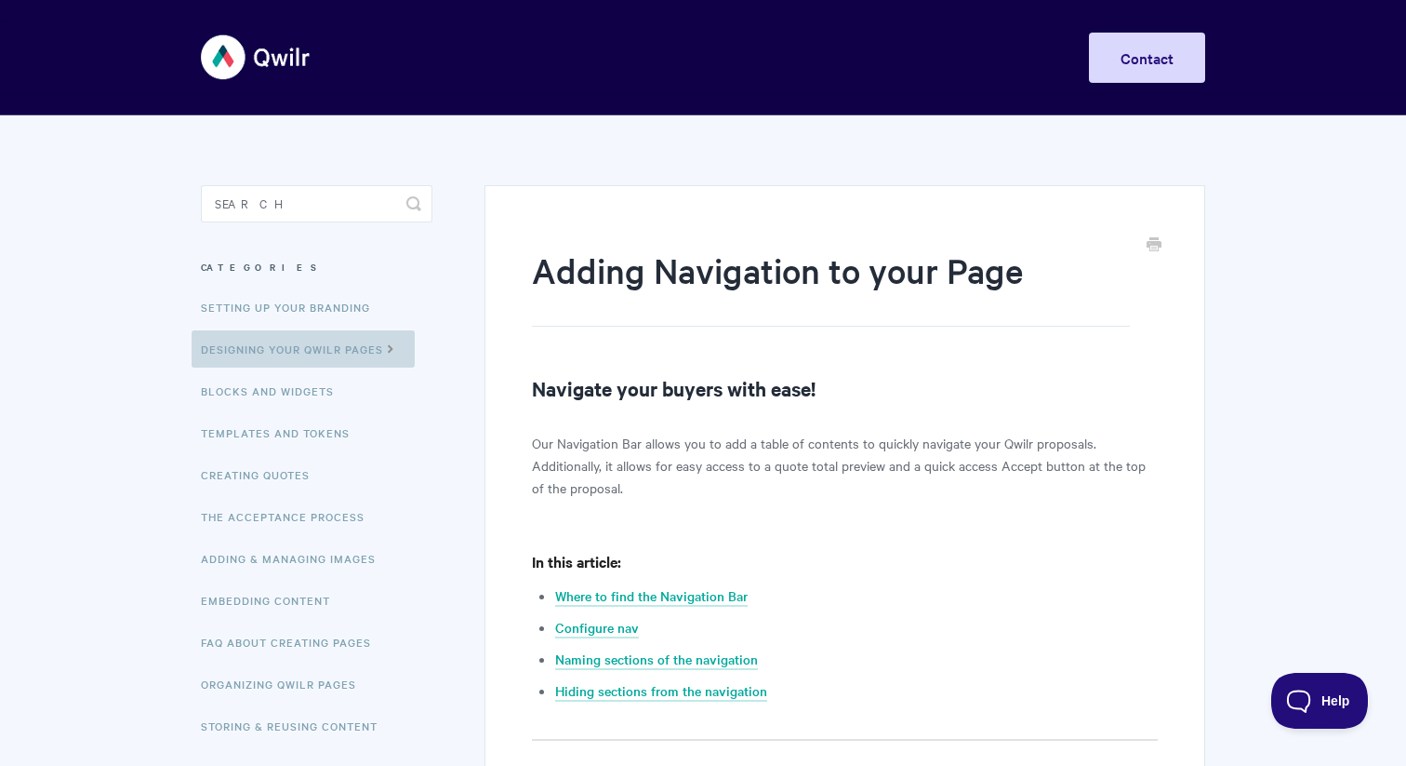
click at [248, 353] on link "Designing Your Qwilr Pages" at bounding box center [303, 348] width 223 height 37
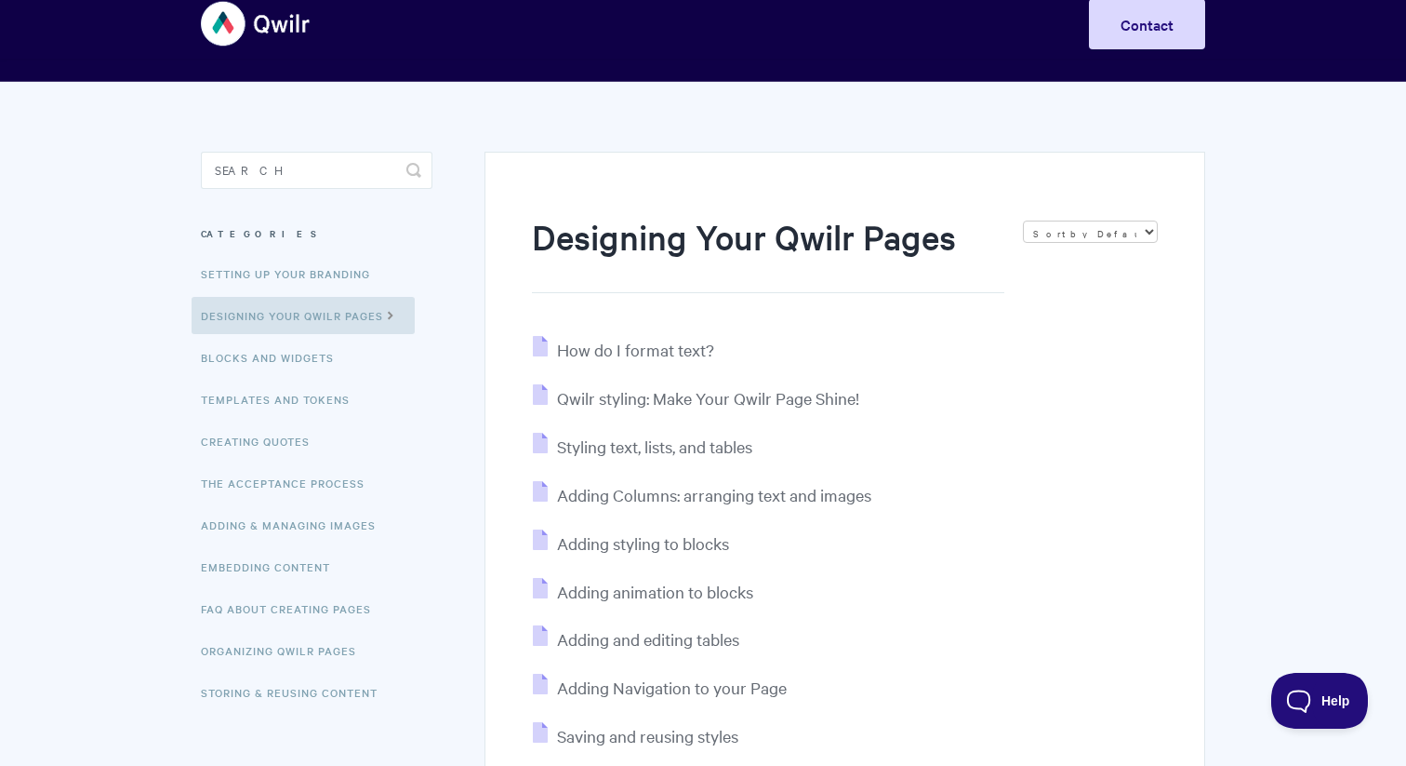
scroll to position [38, 0]
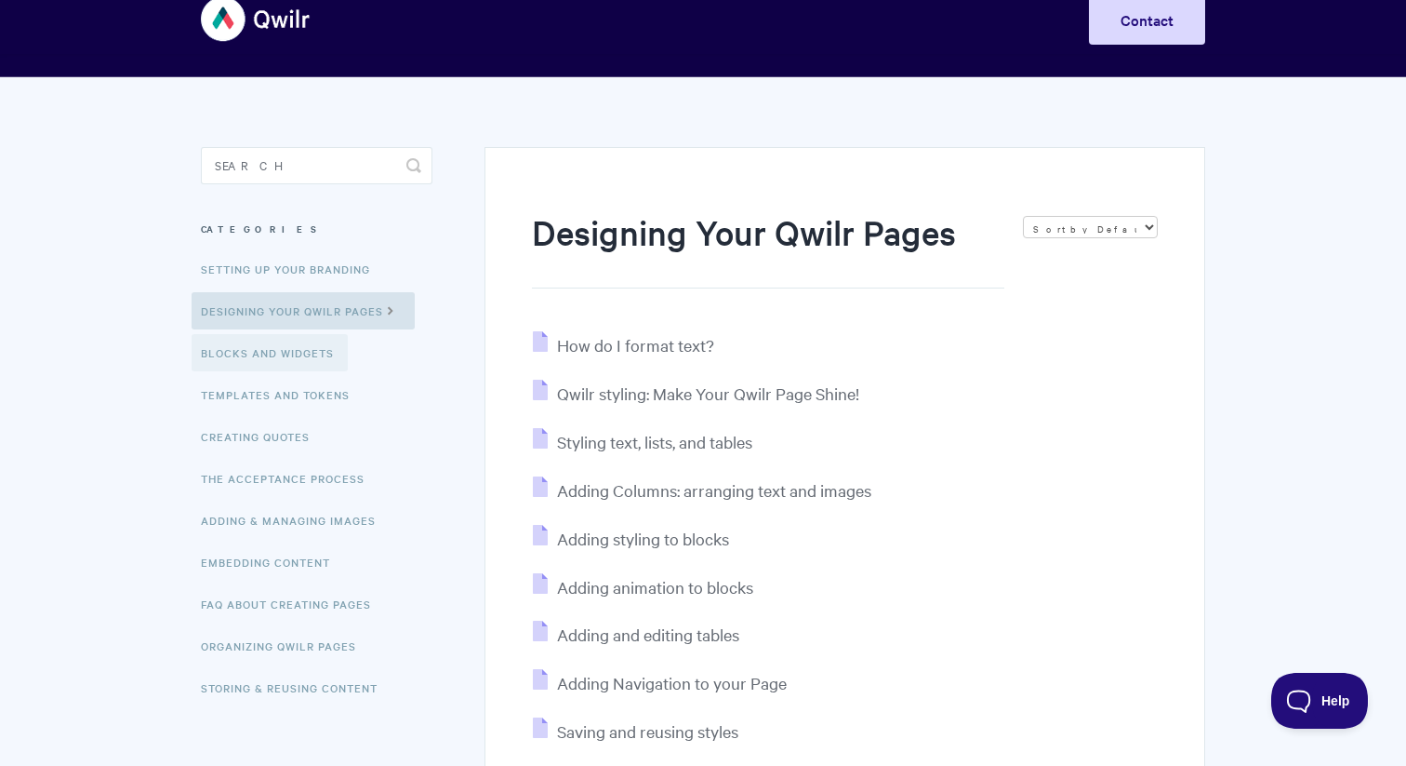
click at [314, 360] on link "Blocks and Widgets" at bounding box center [270, 352] width 156 height 37
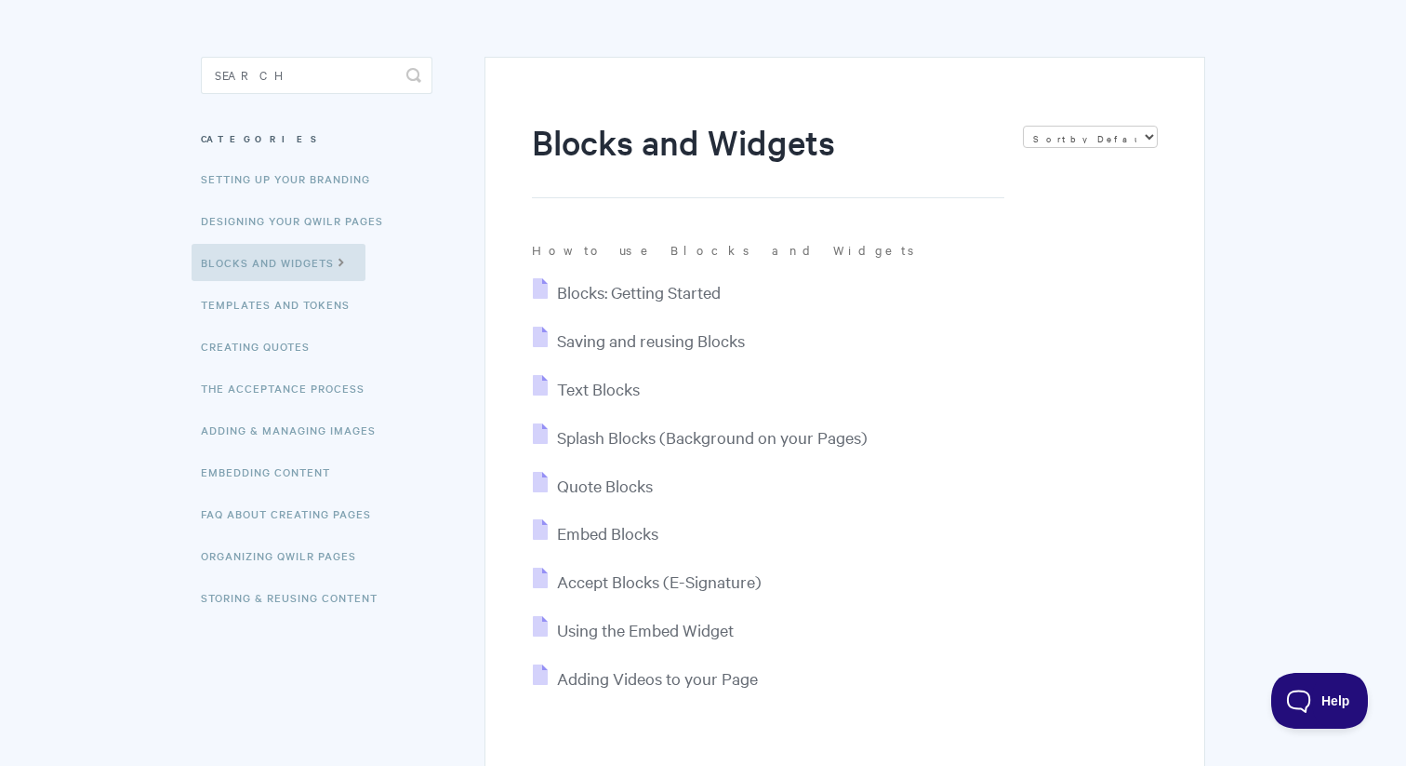
scroll to position [129, 0]
click at [724, 445] on span "Splash Blocks (Background on your Pages)" at bounding box center [712, 435] width 311 height 21
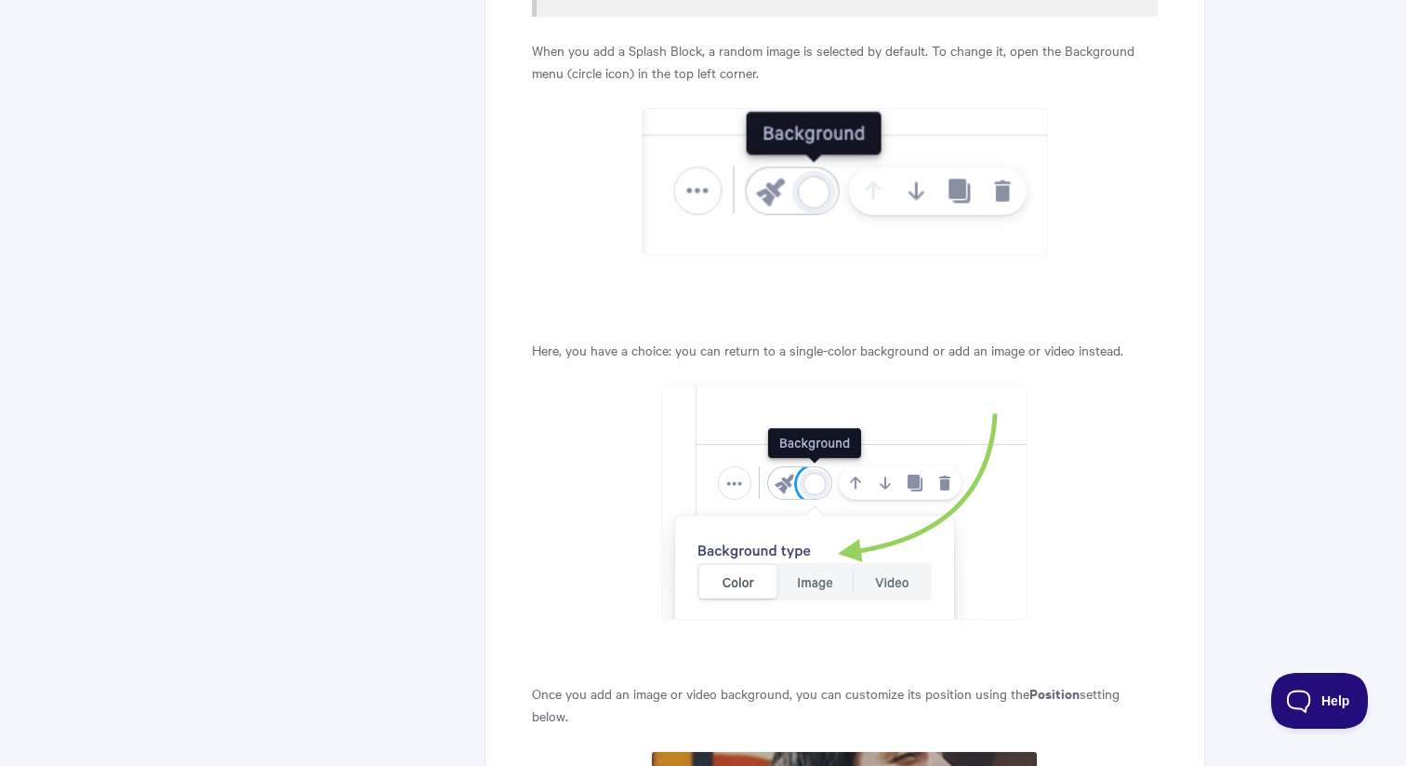
scroll to position [2172, 0]
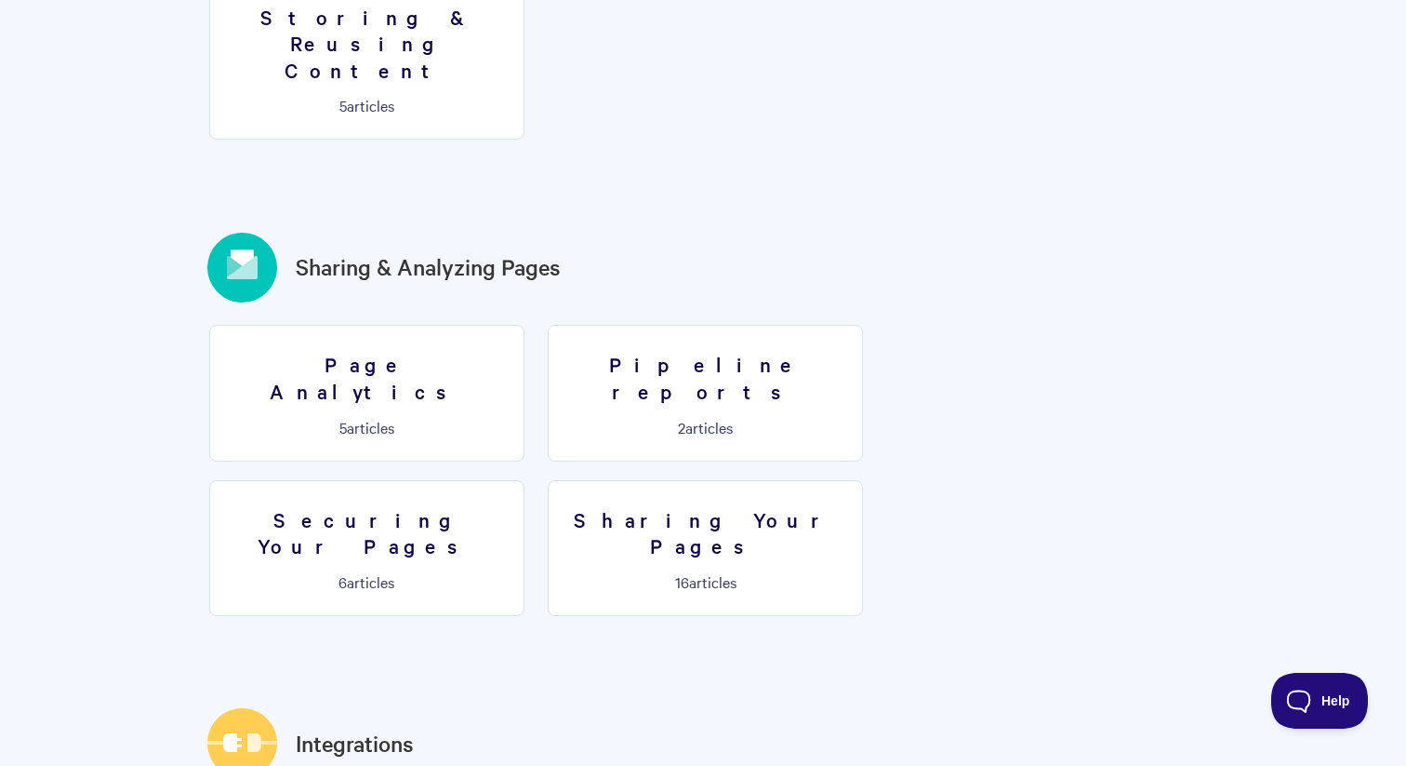
scroll to position [2014, 0]
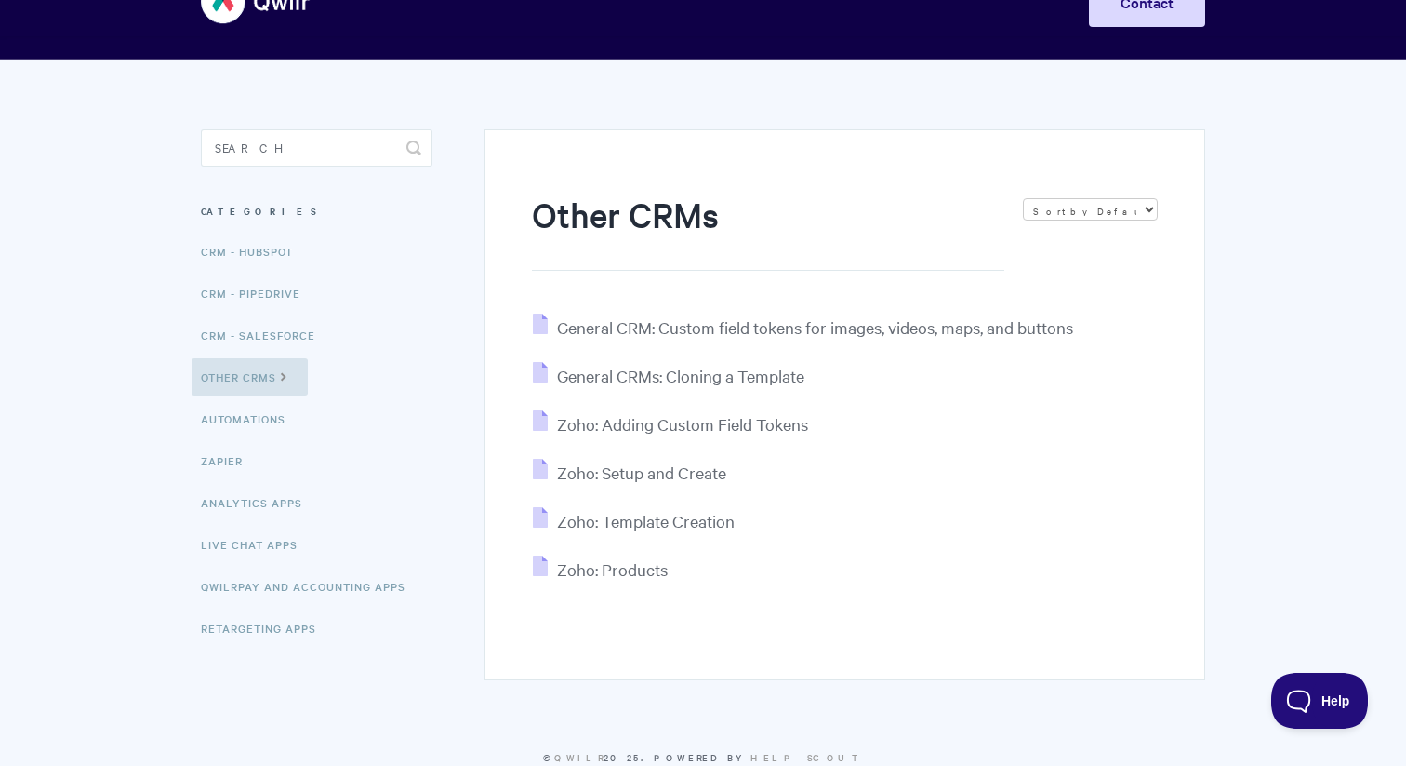
scroll to position [57, 0]
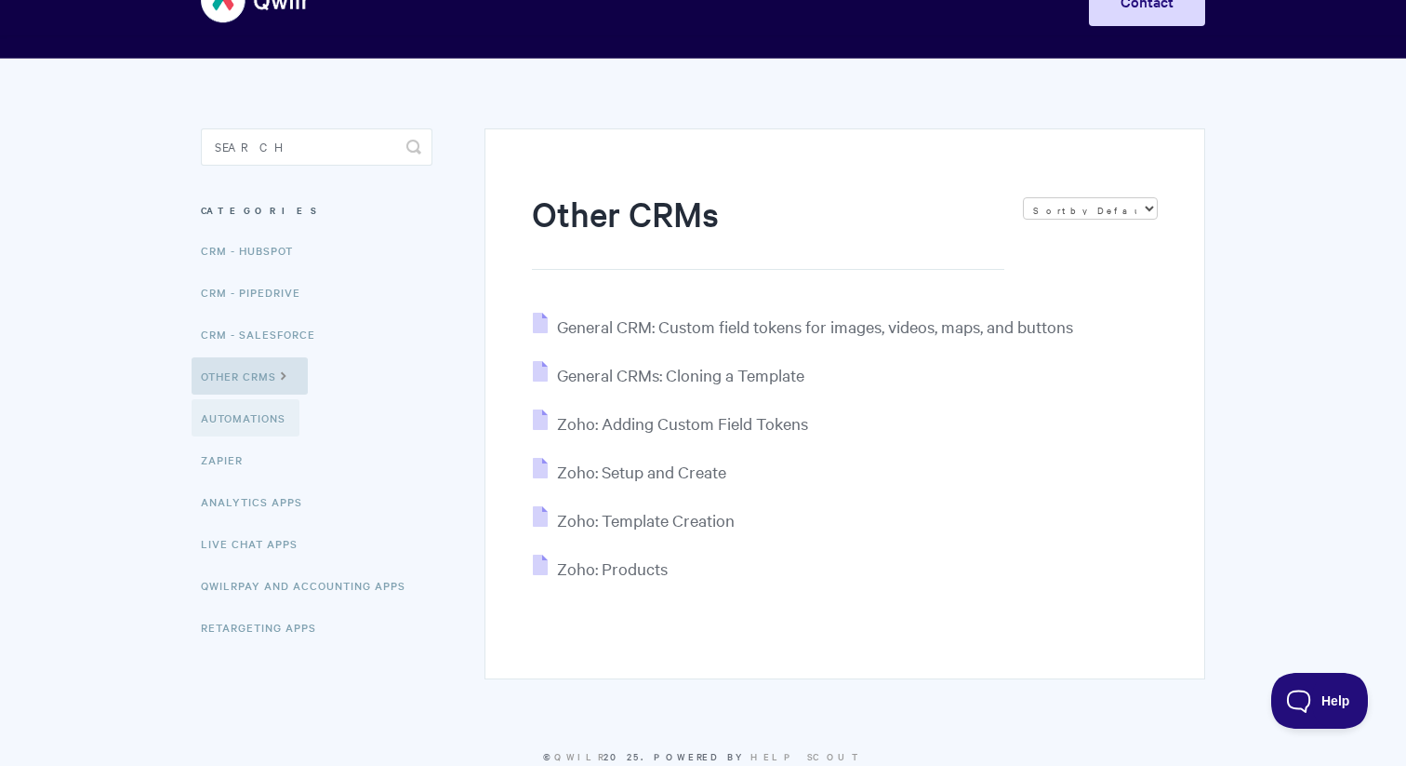
click at [271, 420] on link "Automations" at bounding box center [246, 417] width 108 height 37
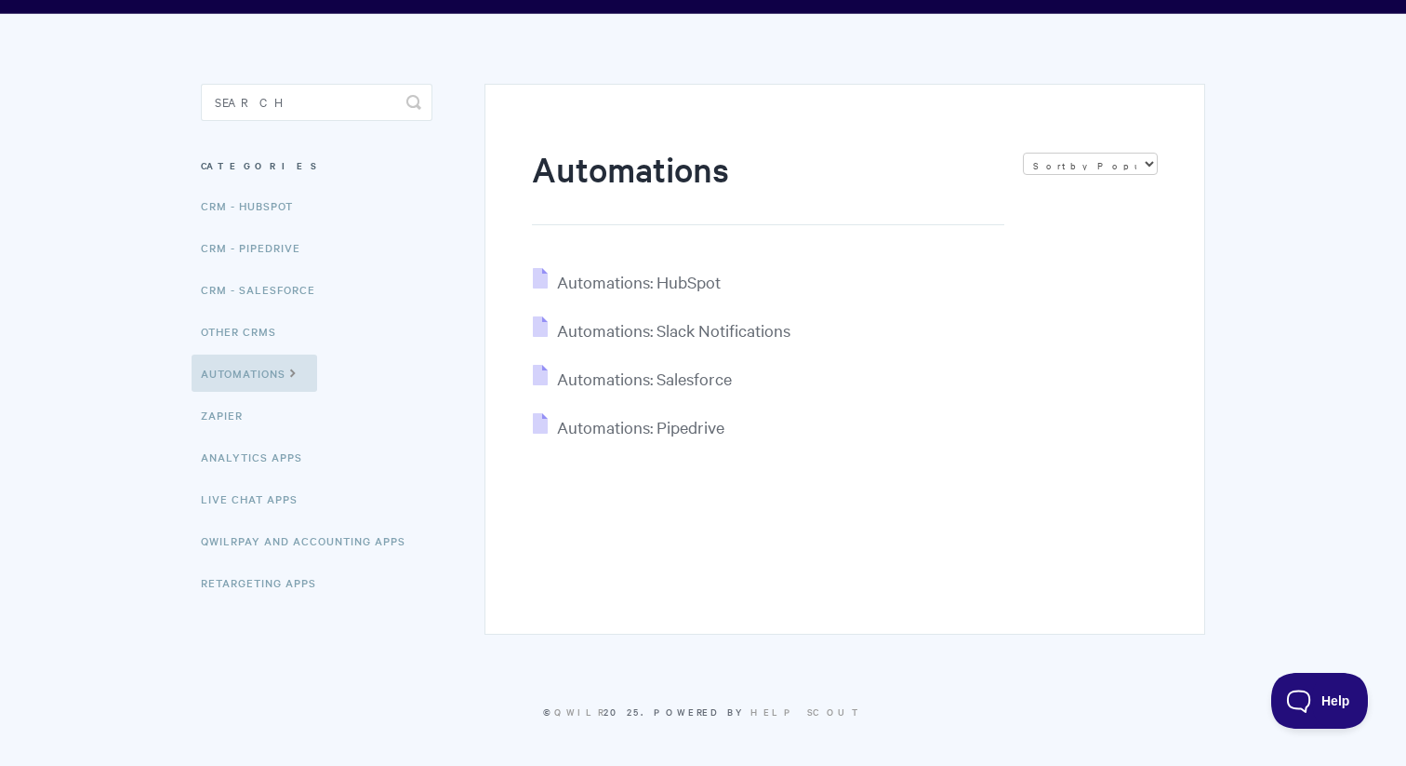
scroll to position [102, 0]
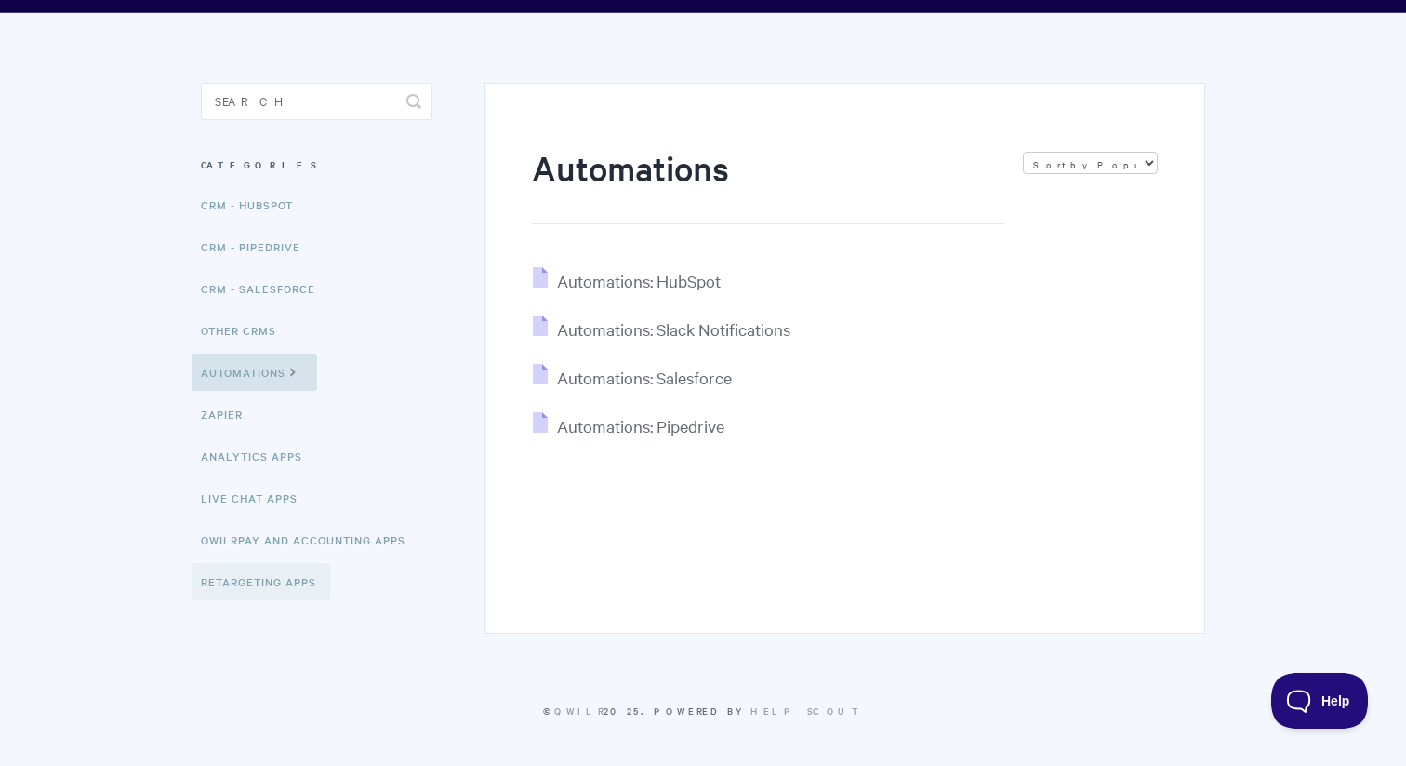
click at [232, 594] on link "Retargeting Apps" at bounding box center [261, 581] width 139 height 37
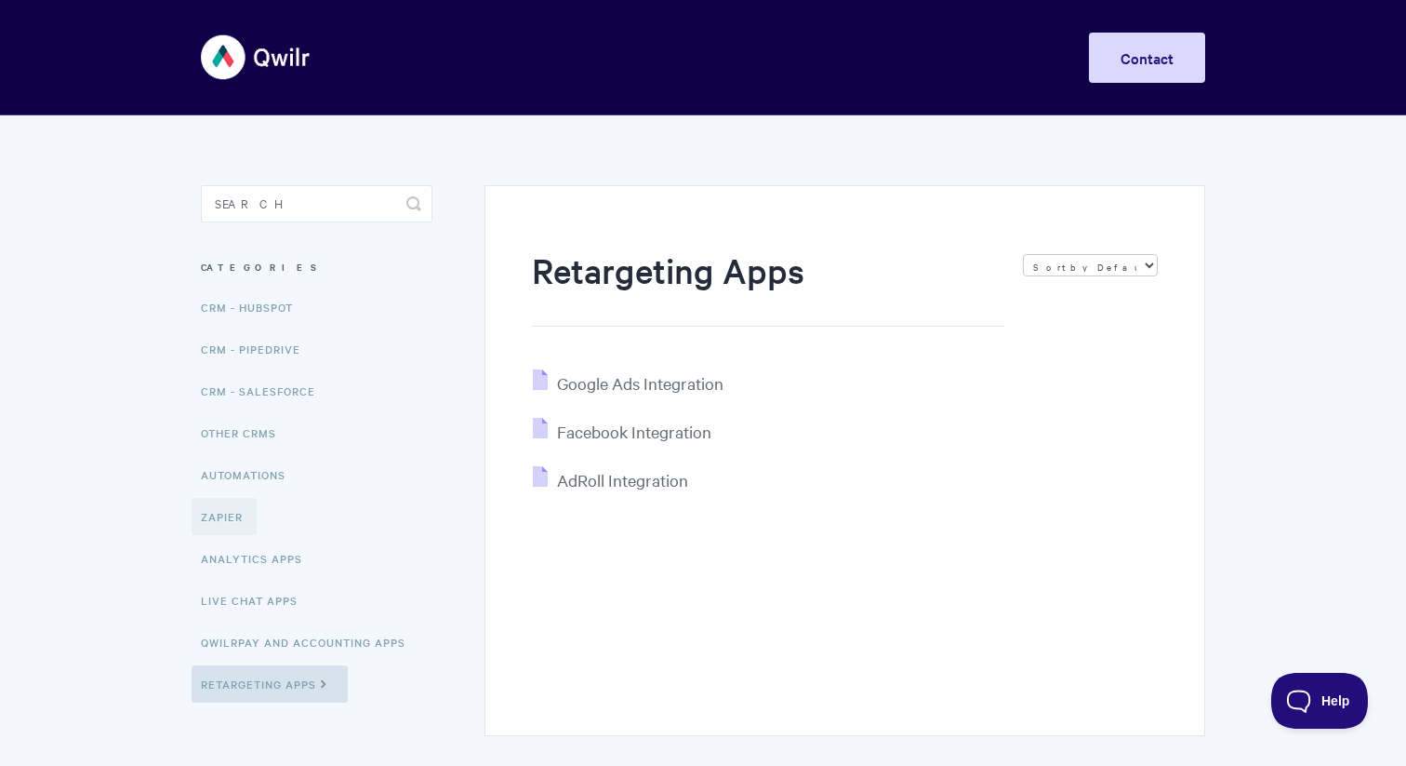
click at [236, 523] on link "Zapier" at bounding box center [224, 516] width 65 height 37
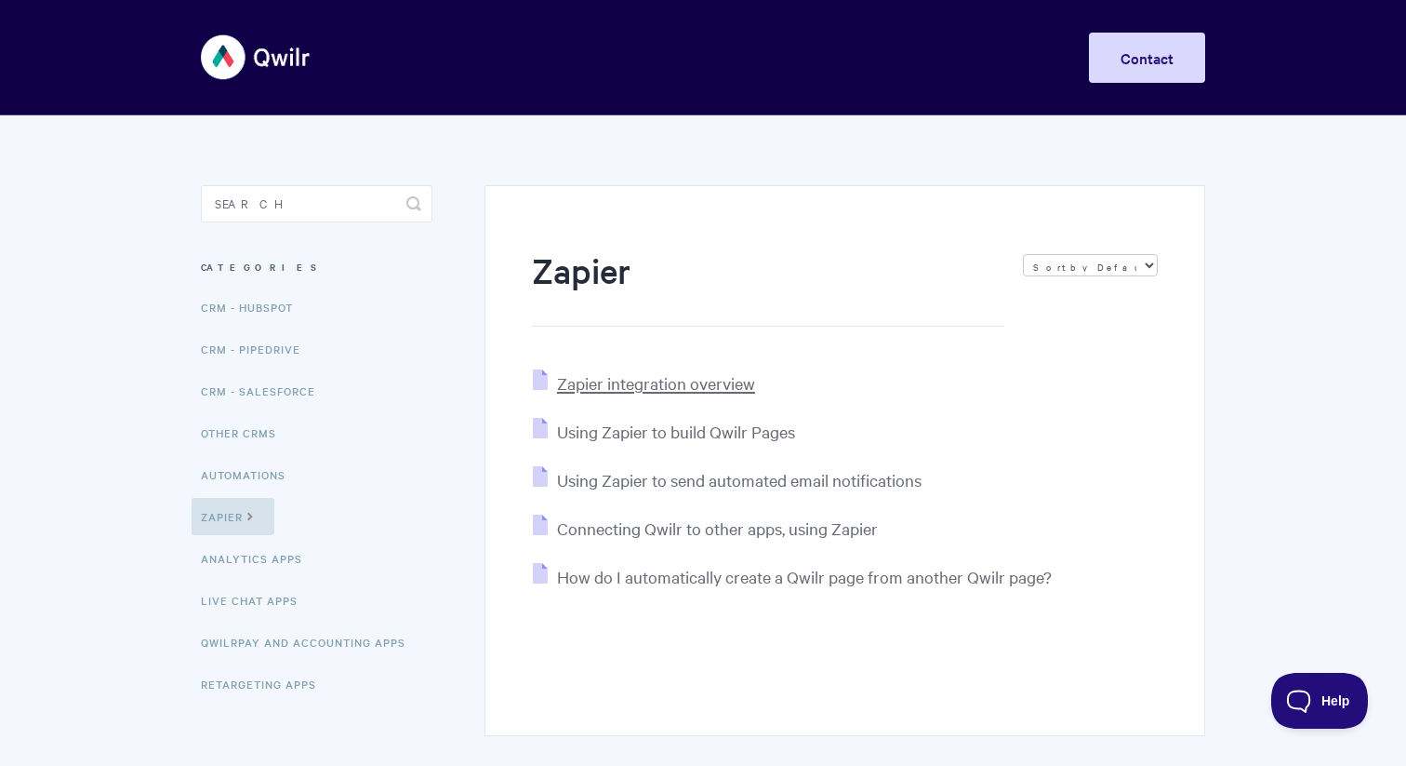
click at [611, 393] on span "Zapier integration overview" at bounding box center [656, 382] width 198 height 21
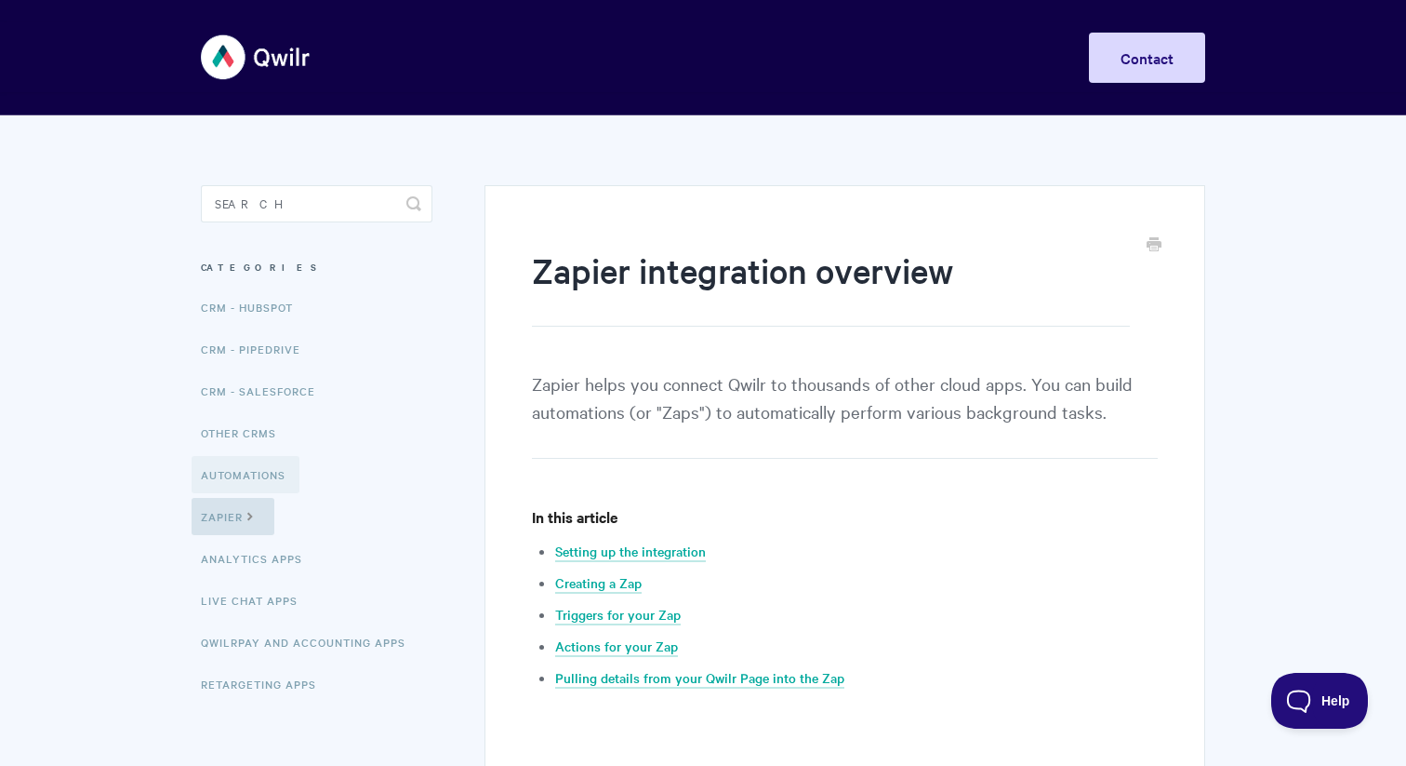
click at [247, 486] on link "Automations" at bounding box center [246, 474] width 108 height 37
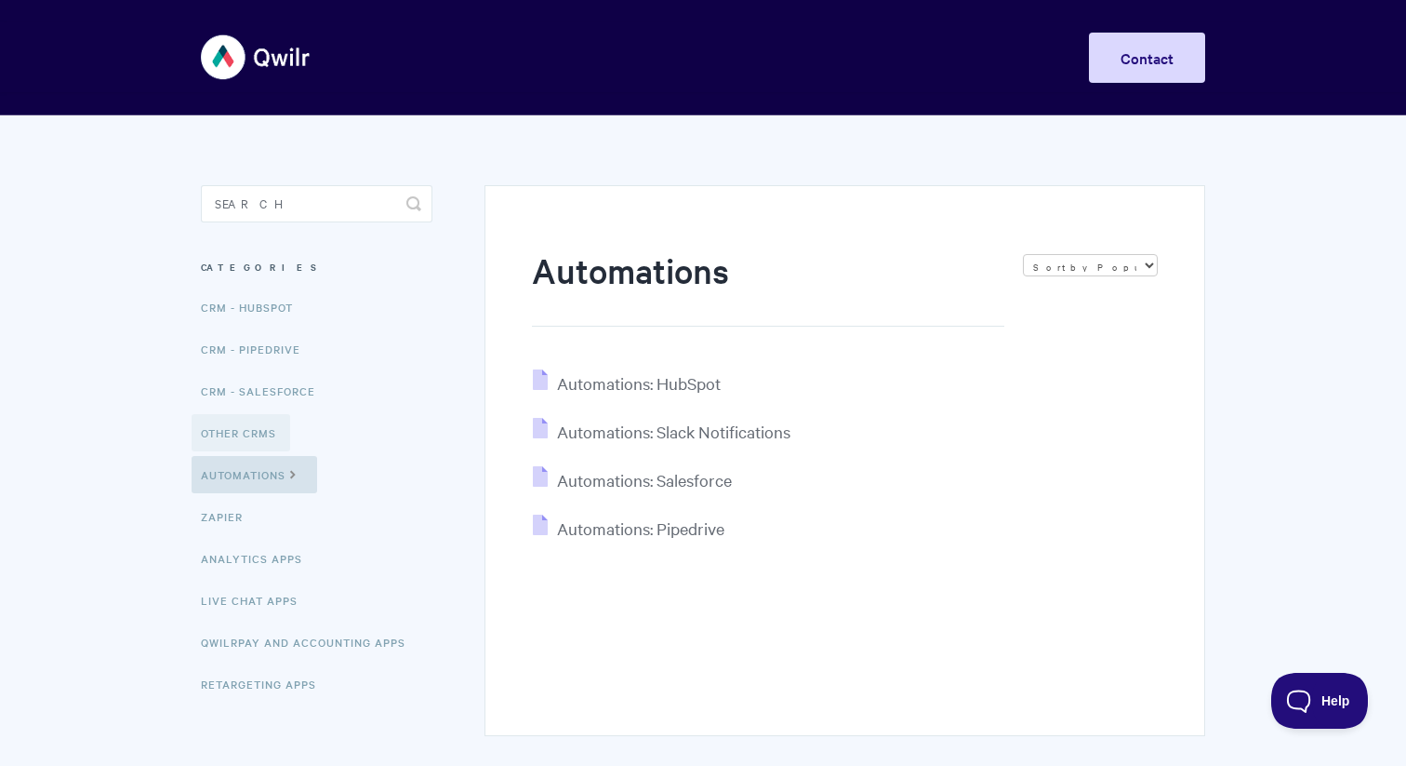
click at [247, 427] on link "Other CRMs" at bounding box center [241, 432] width 99 height 37
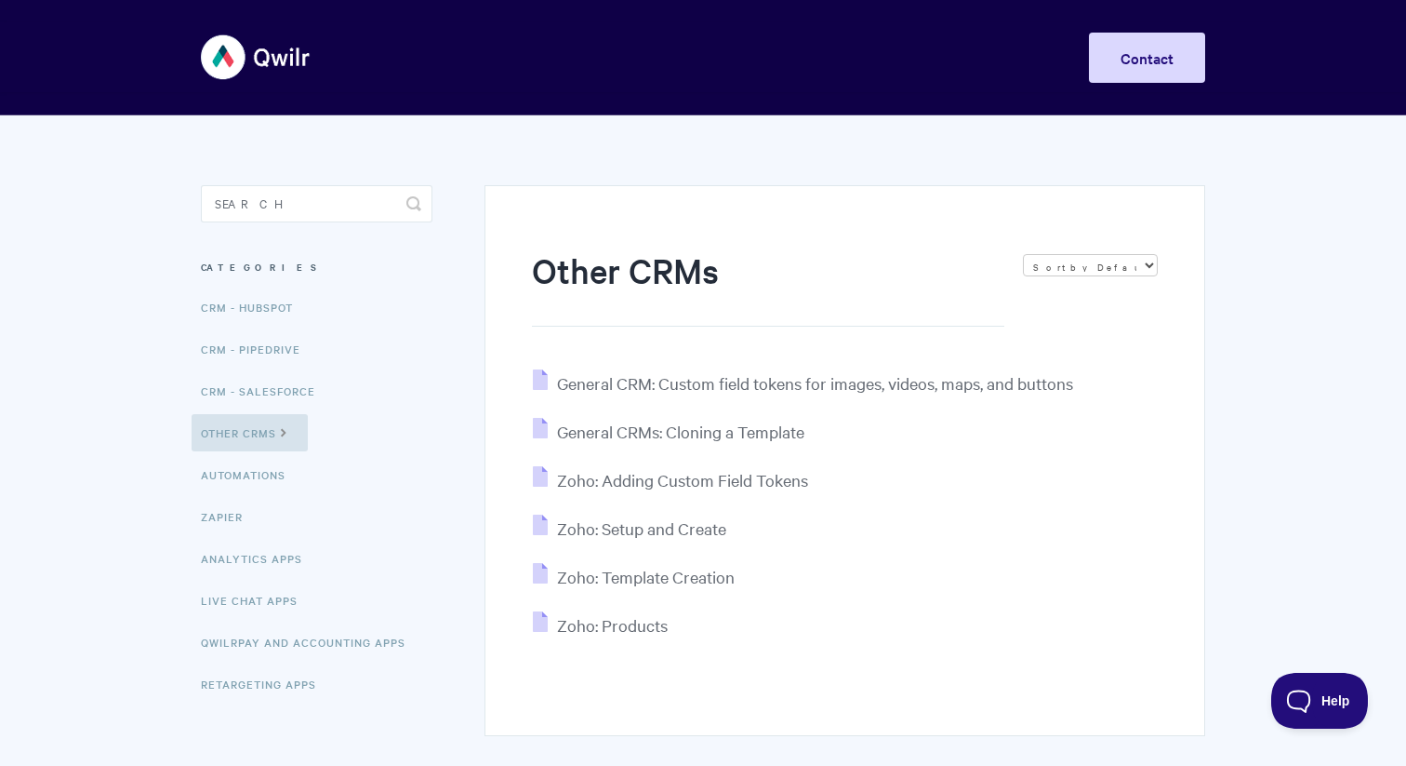
click at [201, 54] on img at bounding box center [256, 57] width 111 height 70
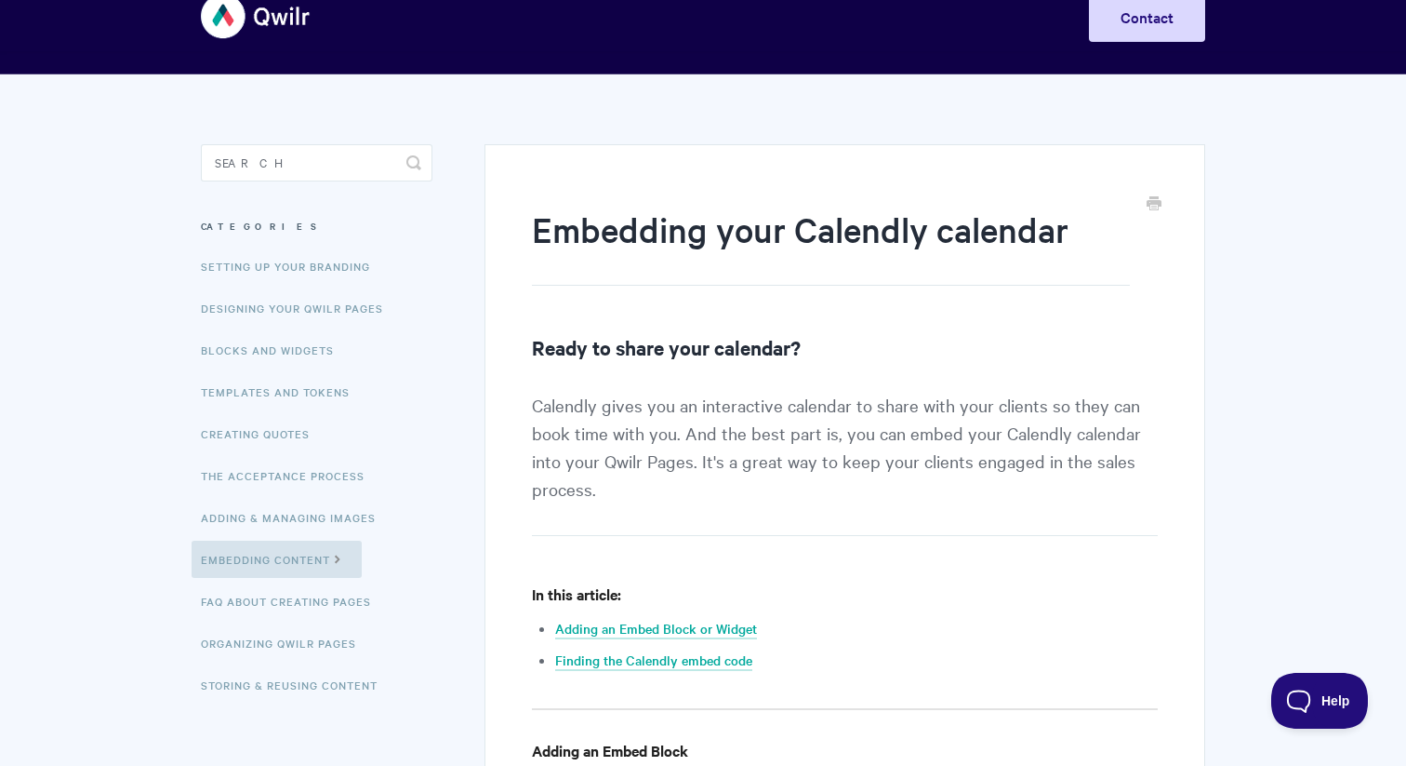
scroll to position [53, 0]
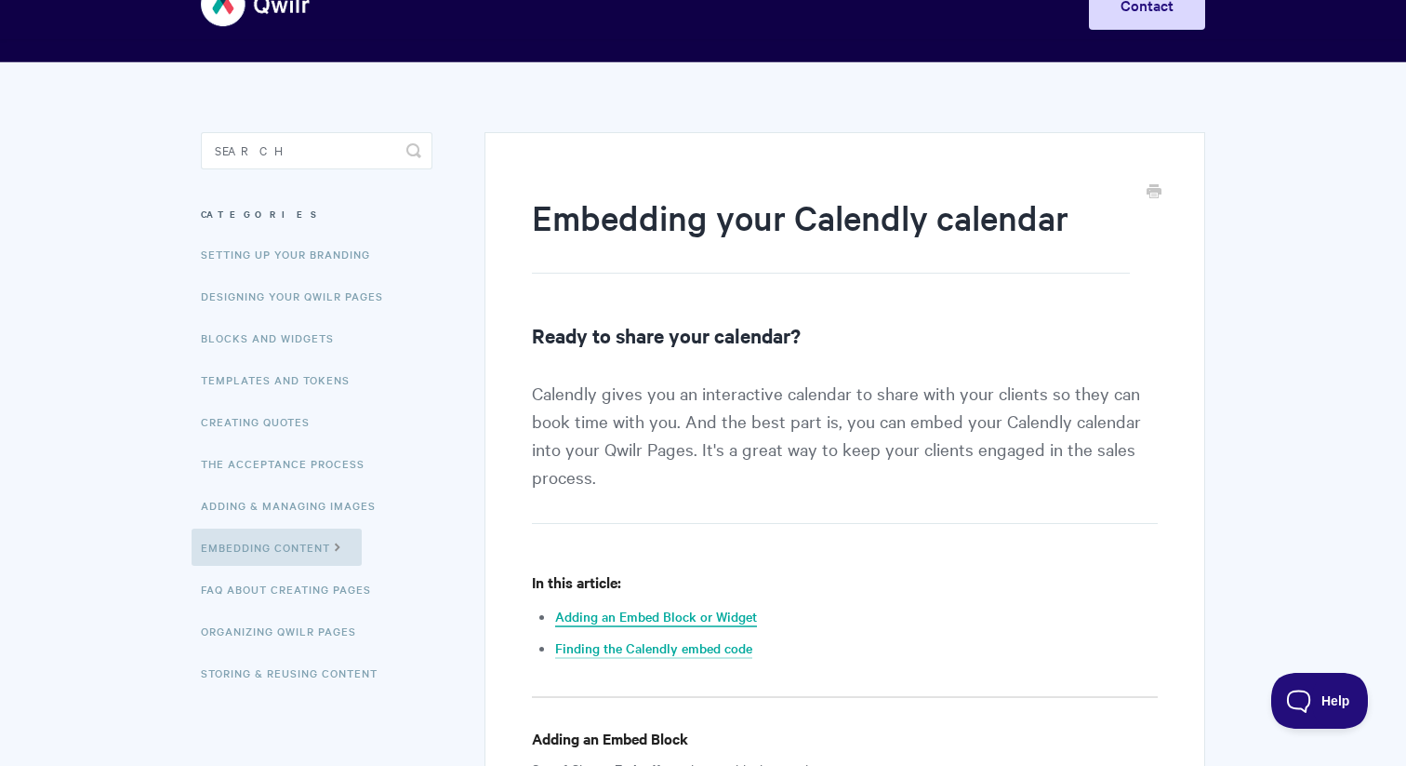
click at [635, 617] on link "Adding an Embed Block or Widget" at bounding box center [656, 616] width 202 height 20
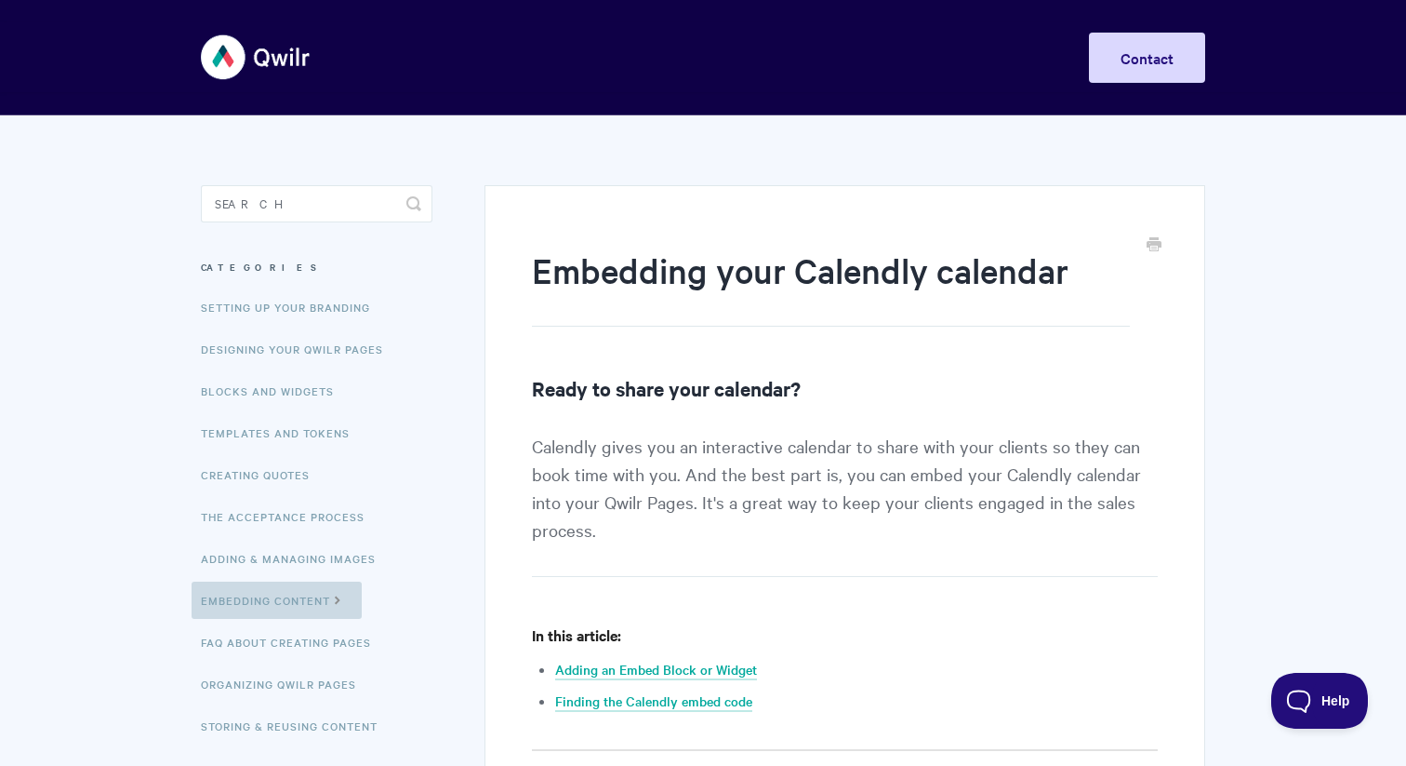
click at [308, 614] on link "Embedding Content" at bounding box center [277, 599] width 170 height 37
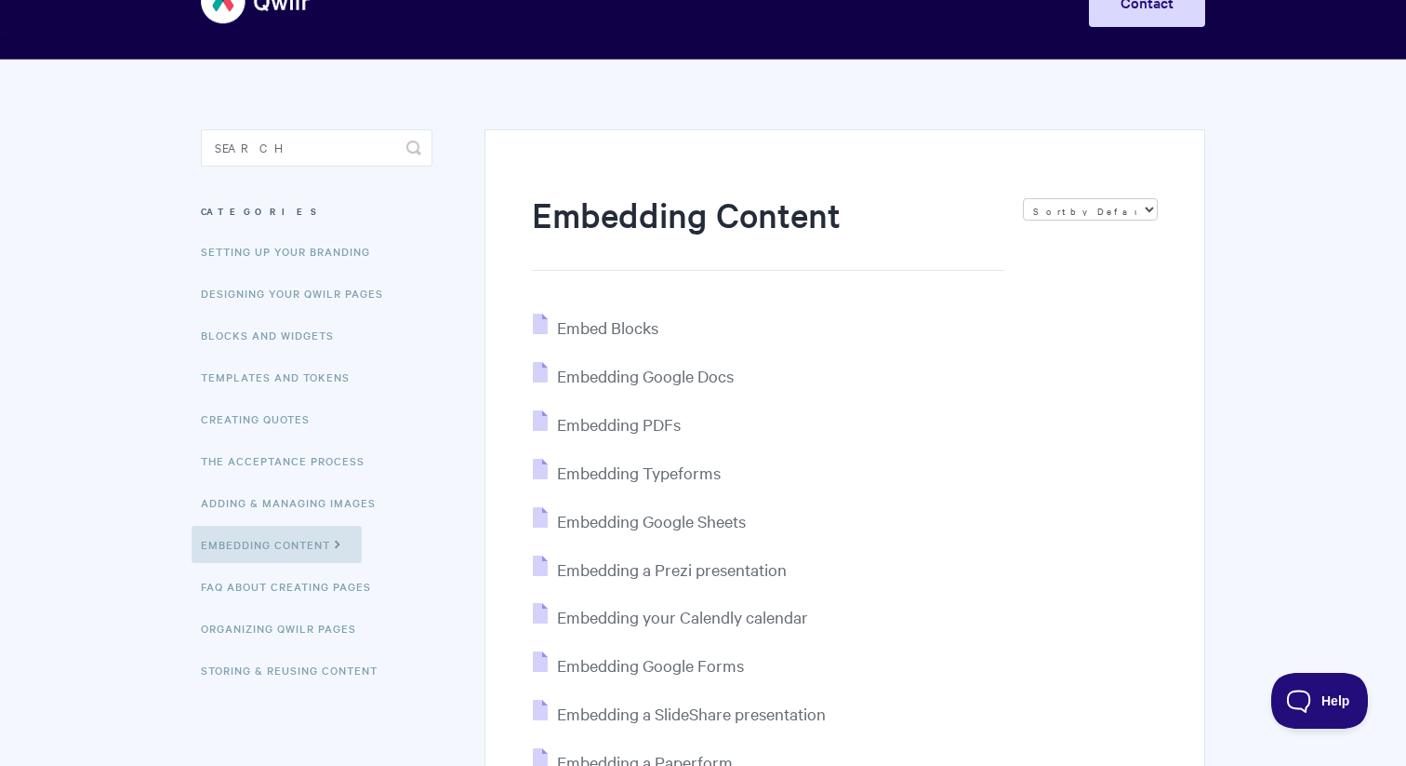
scroll to position [47, 0]
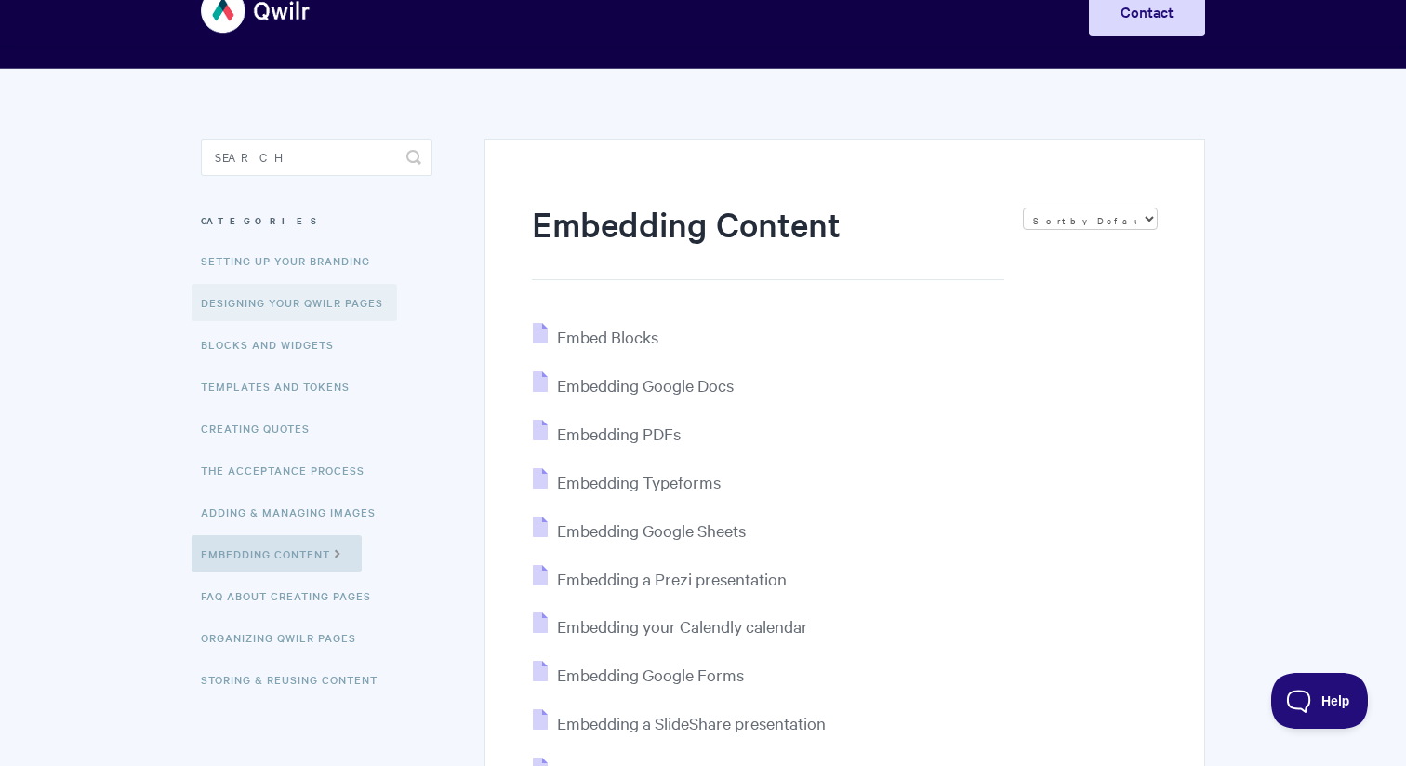
click at [363, 301] on link "Designing Your Qwilr Pages" at bounding box center [295, 302] width 206 height 37
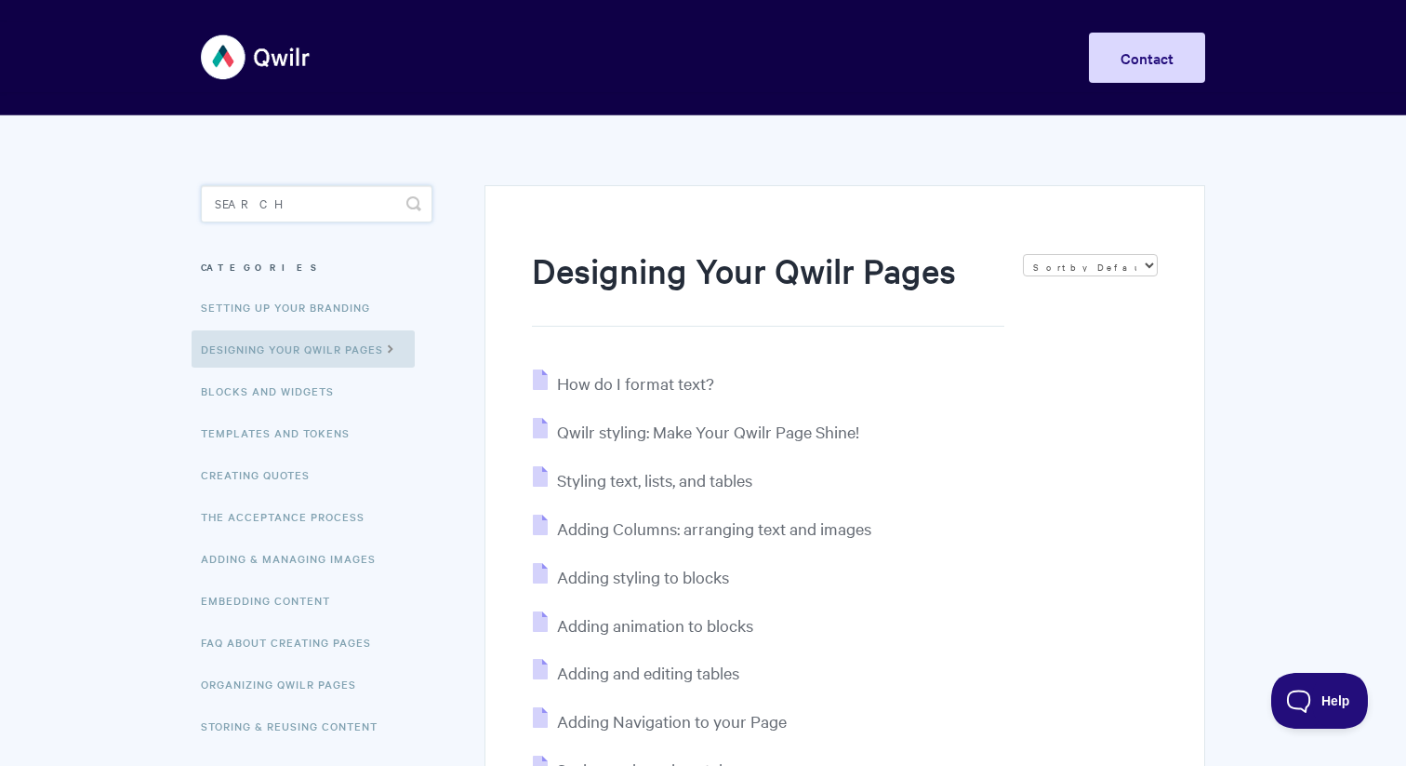
click at [353, 198] on input "Search" at bounding box center [317, 203] width 232 height 37
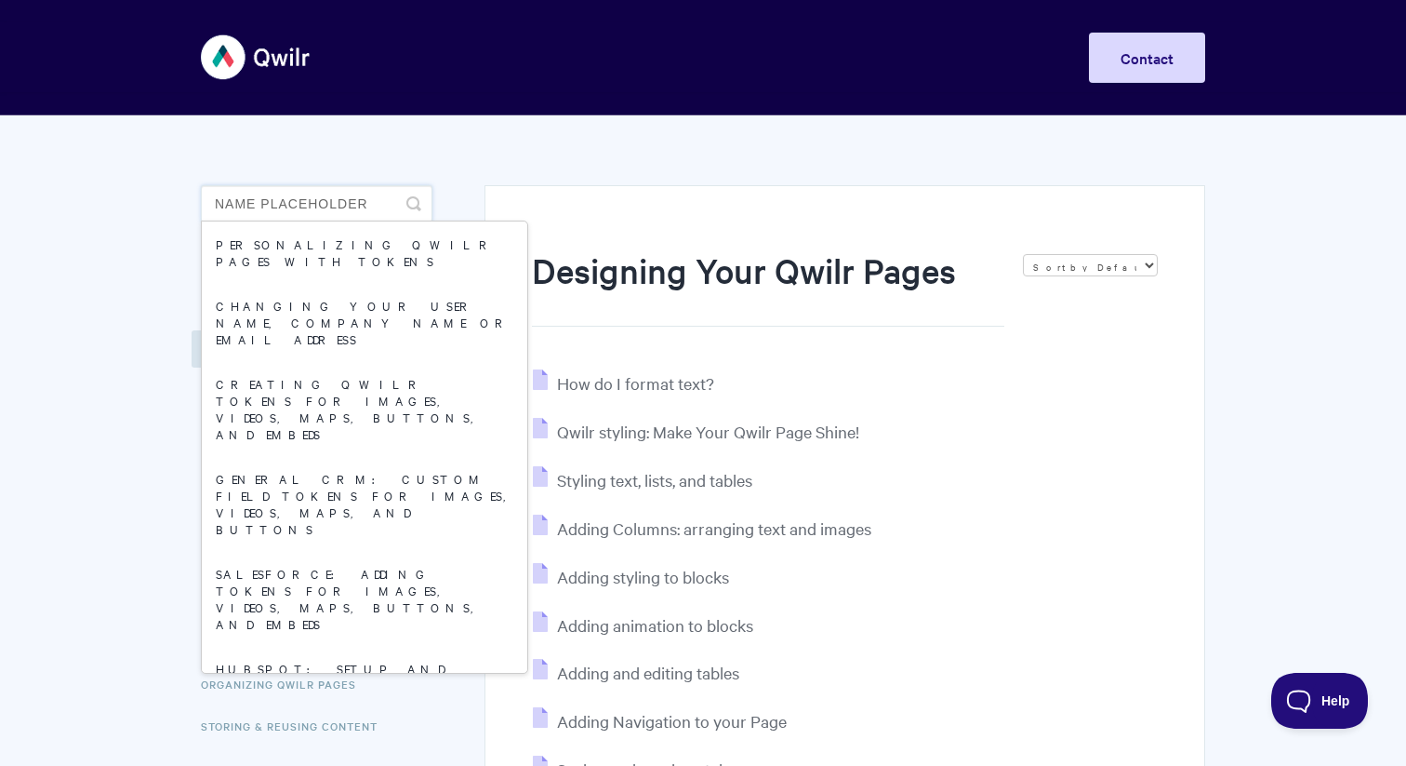
type input "name placeholder"
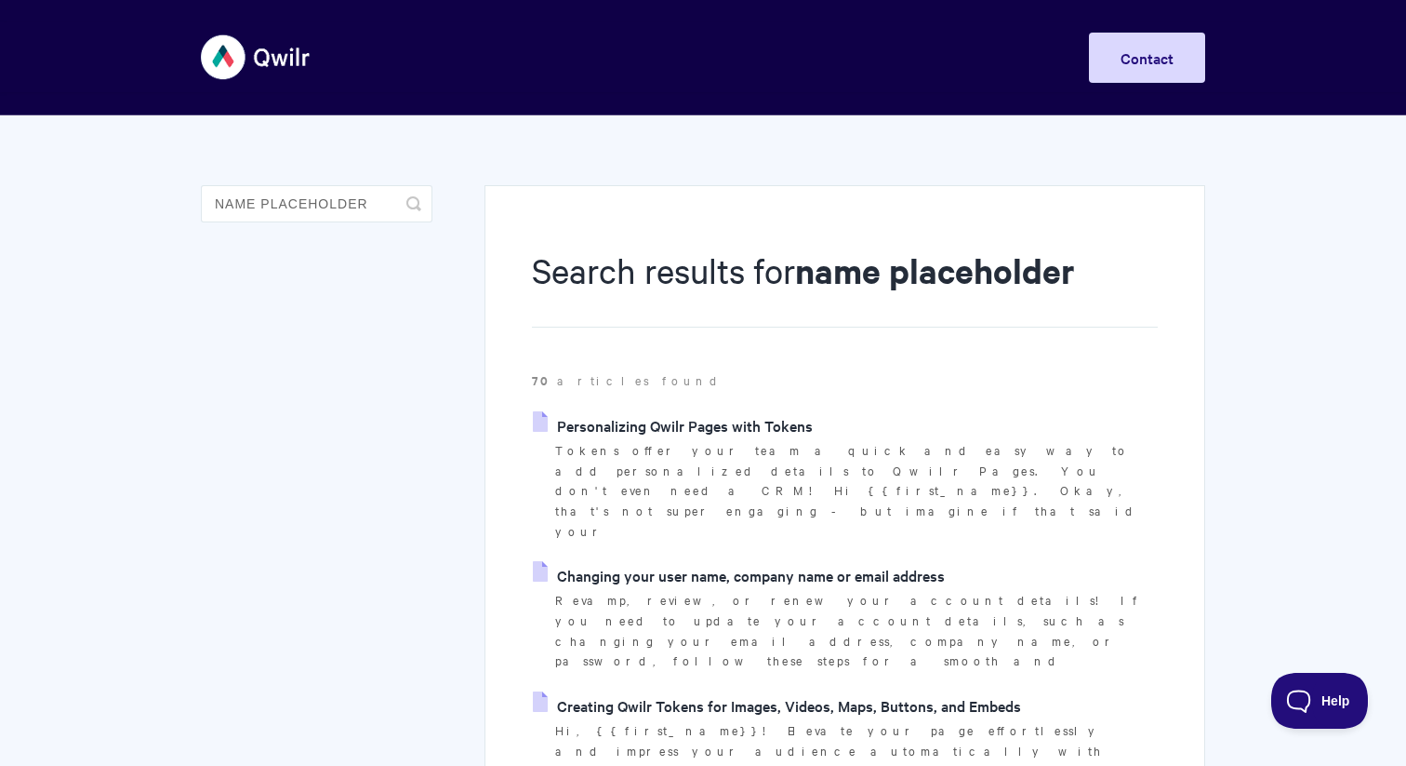
click at [616, 432] on link "Personalizing Qwilr Pages with Tokens" at bounding box center [673, 425] width 280 height 28
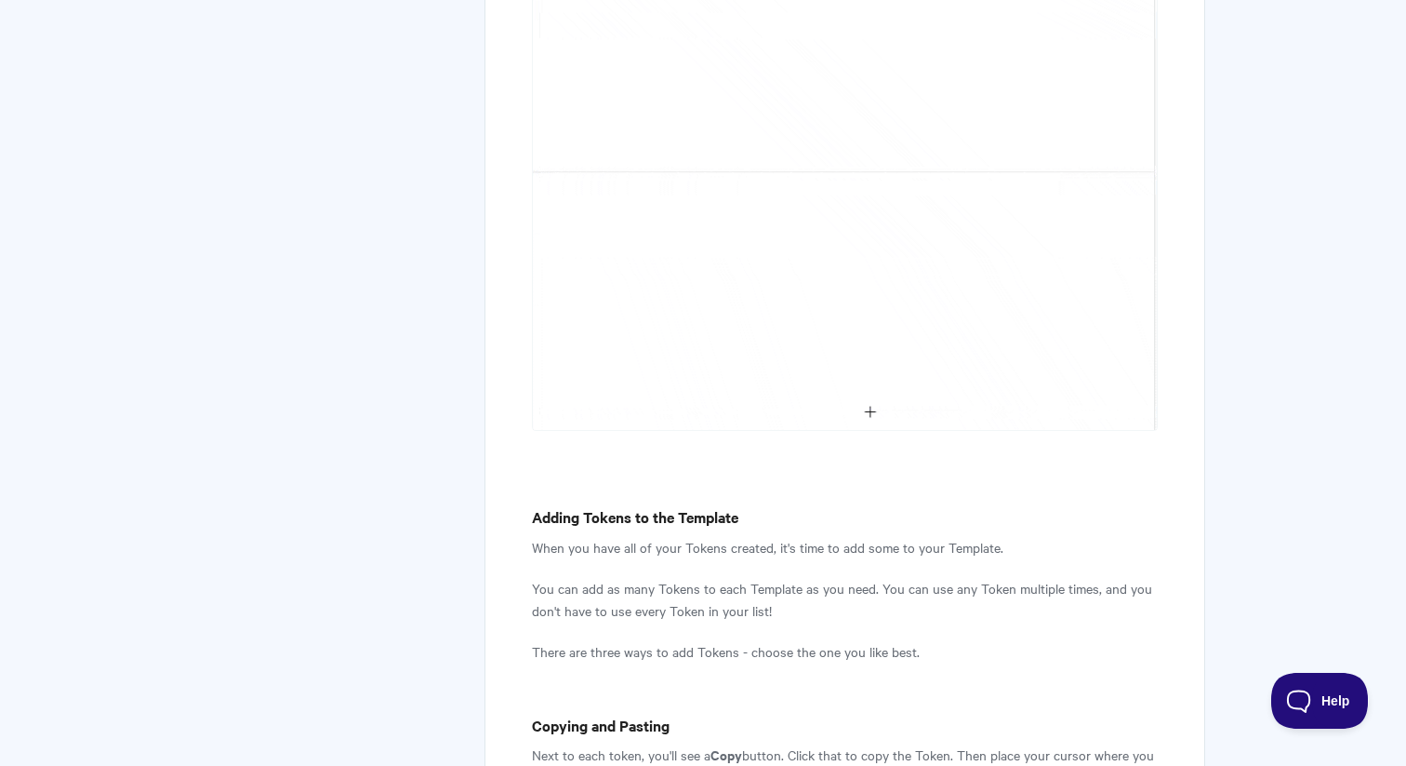
scroll to position [2456, 0]
